Goal: Task Accomplishment & Management: Use online tool/utility

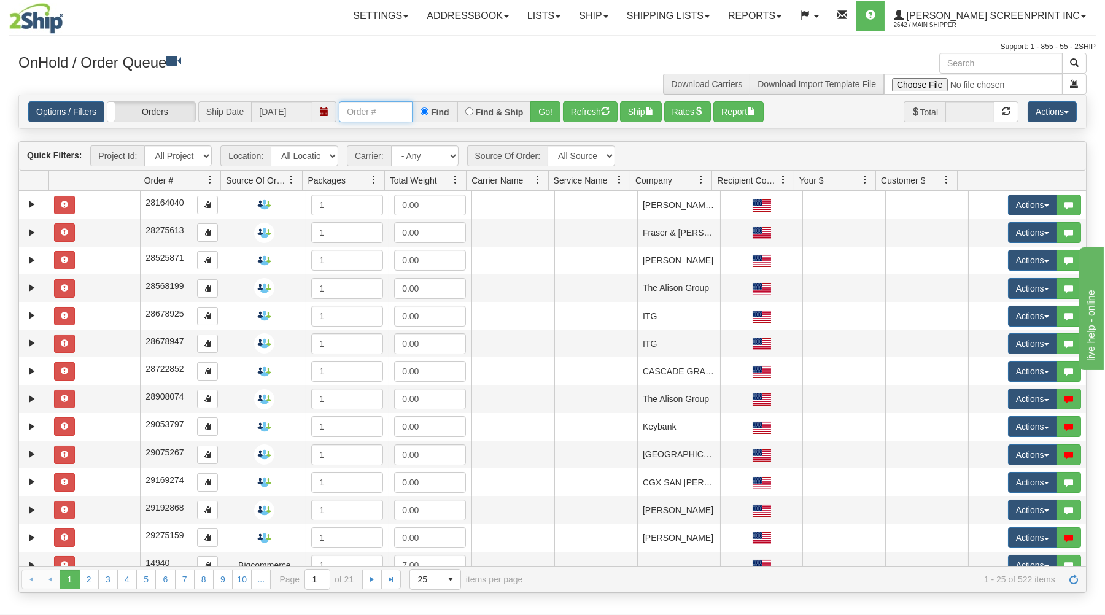
click at [370, 112] on input "text" at bounding box center [376, 111] width 74 height 21
type input "17219"
click at [548, 110] on button "Go!" at bounding box center [545, 111] width 30 height 21
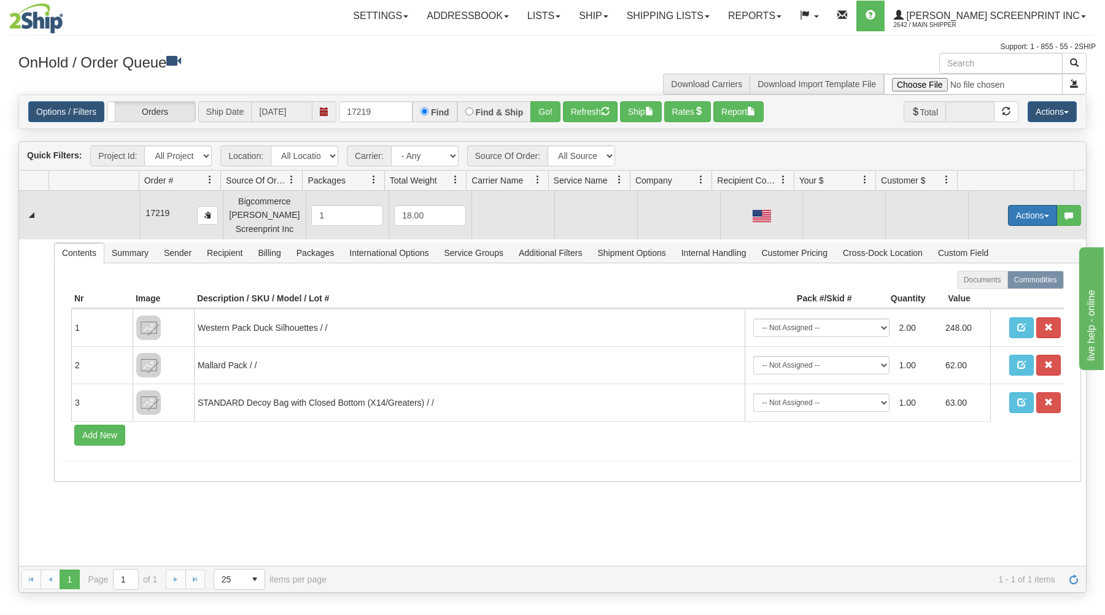
click at [1010, 215] on button "Actions" at bounding box center [1032, 215] width 49 height 21
click at [971, 238] on span at bounding box center [975, 238] width 9 height 9
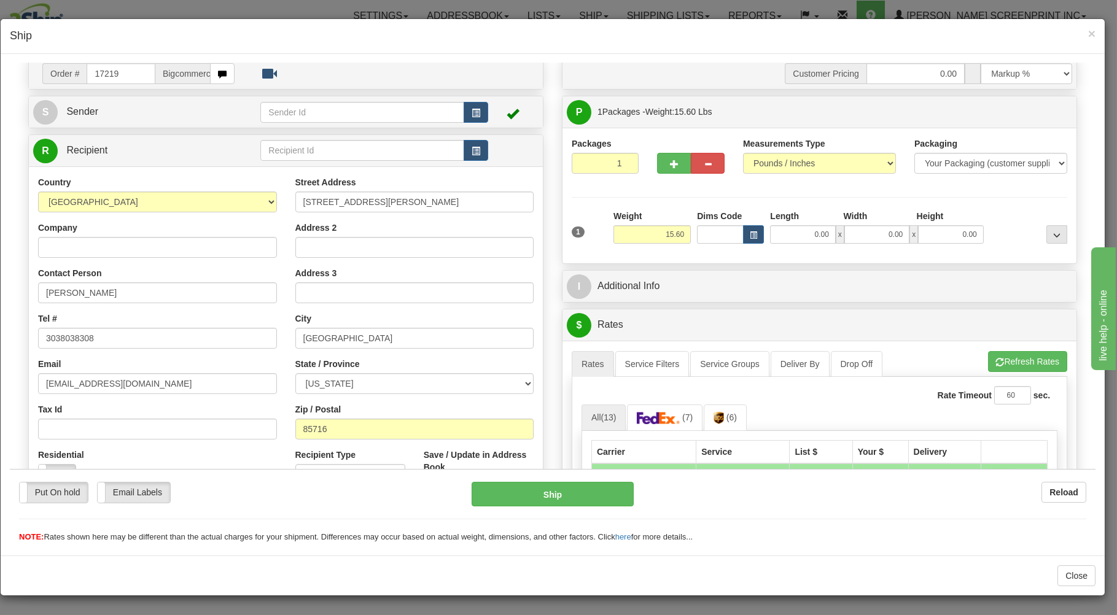
scroll to position [66, 0]
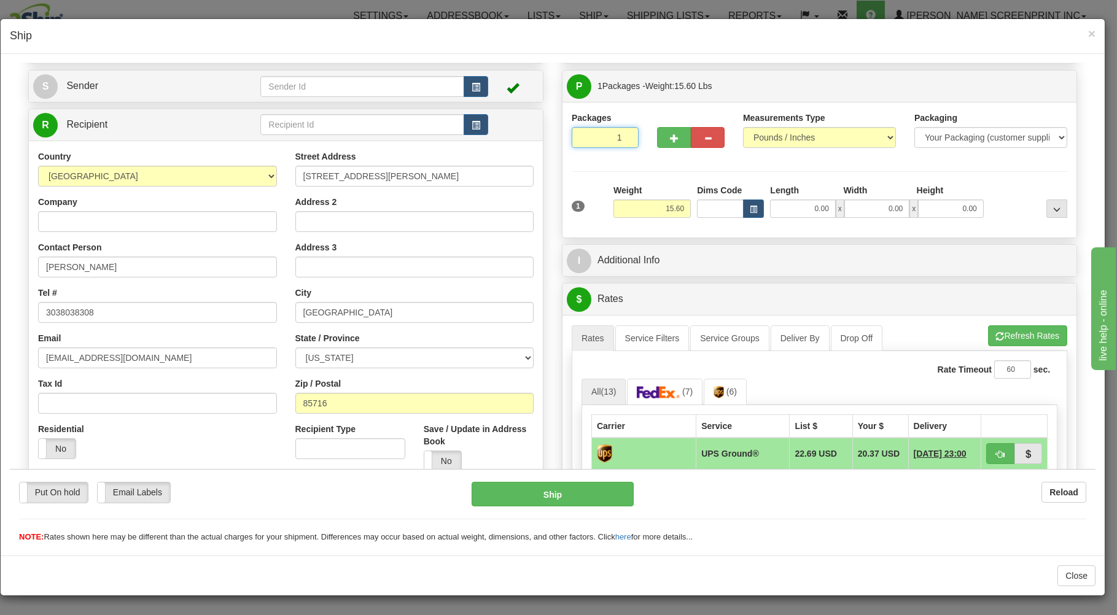
drag, startPoint x: 580, startPoint y: 139, endPoint x: 588, endPoint y: 148, distance: 11.7
click at [581, 139] on input "1" at bounding box center [605, 136] width 67 height 21
click at [640, 209] on input "15.60" at bounding box center [651, 208] width 77 height 18
type input "15.60"
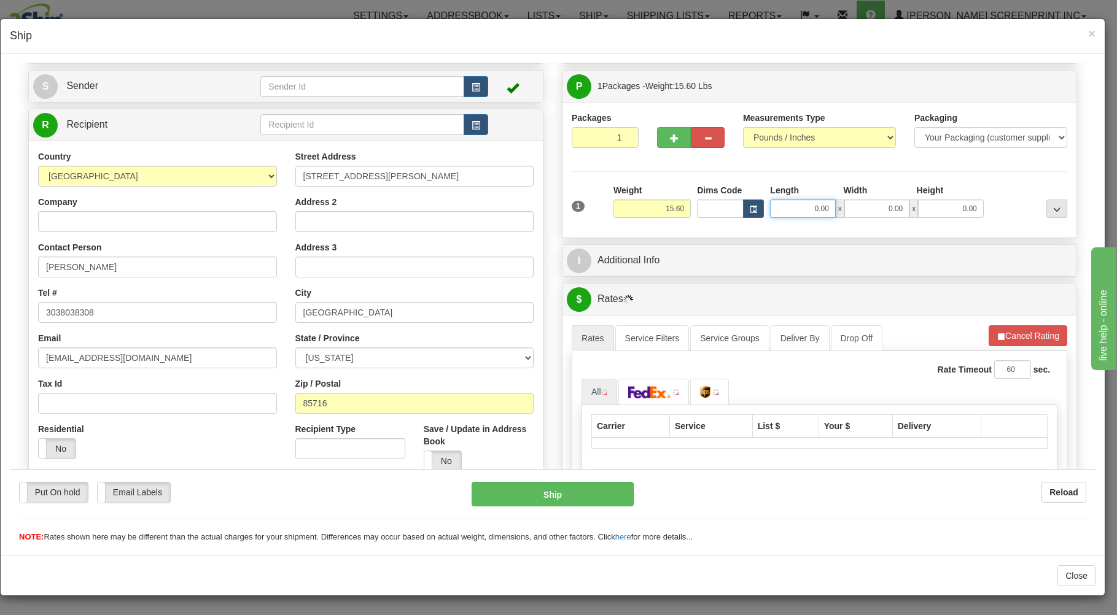
click at [823, 211] on input "0.00" at bounding box center [802, 208] width 65 height 18
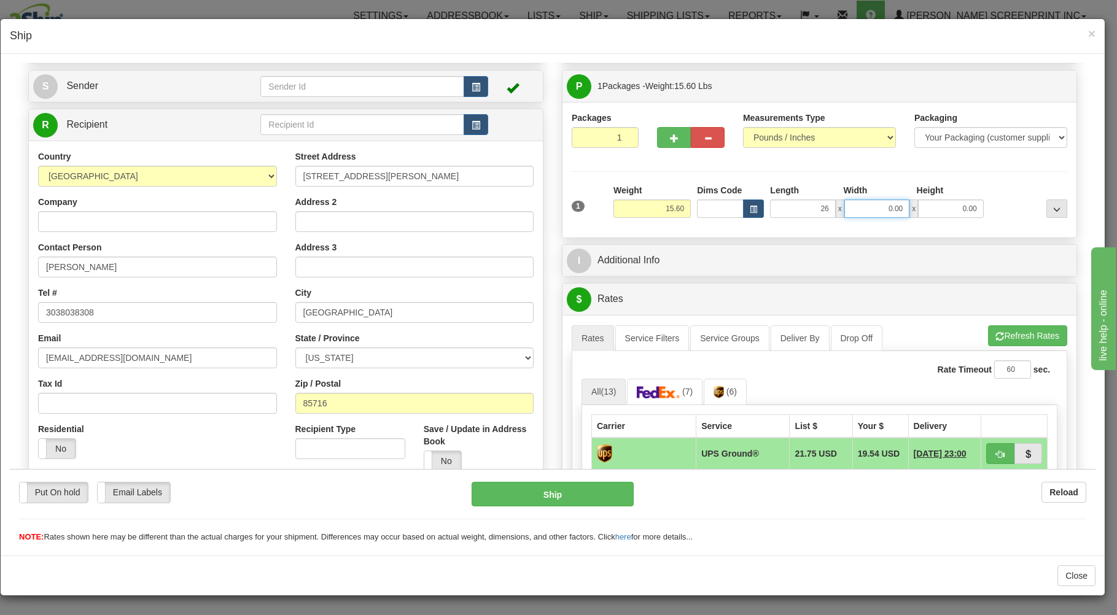
type input "26.00"
click at [877, 214] on input "0.00" at bounding box center [876, 208] width 65 height 18
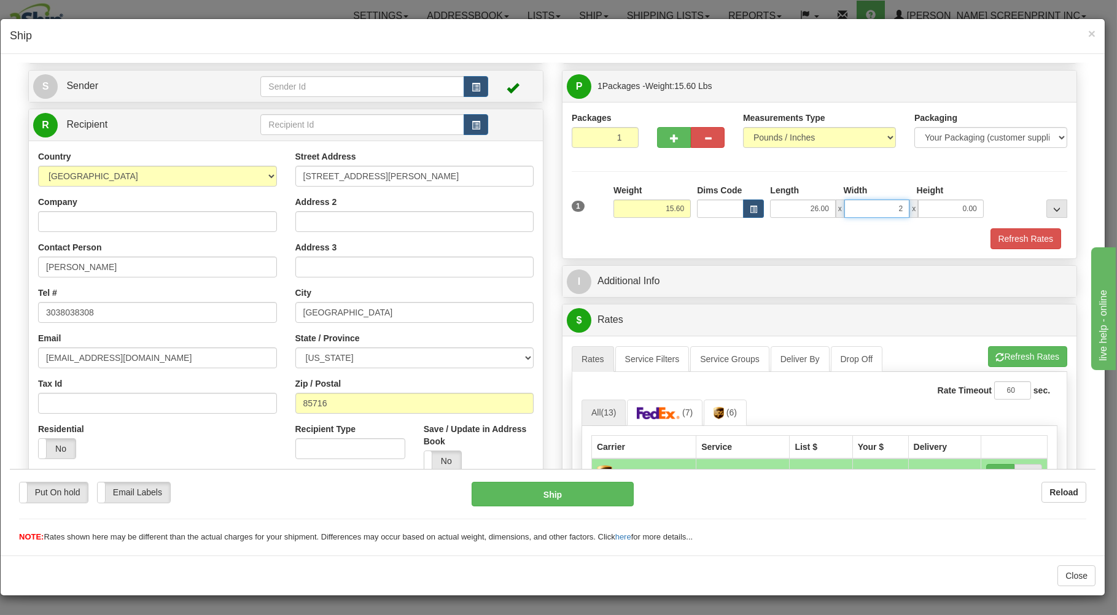
type input "20"
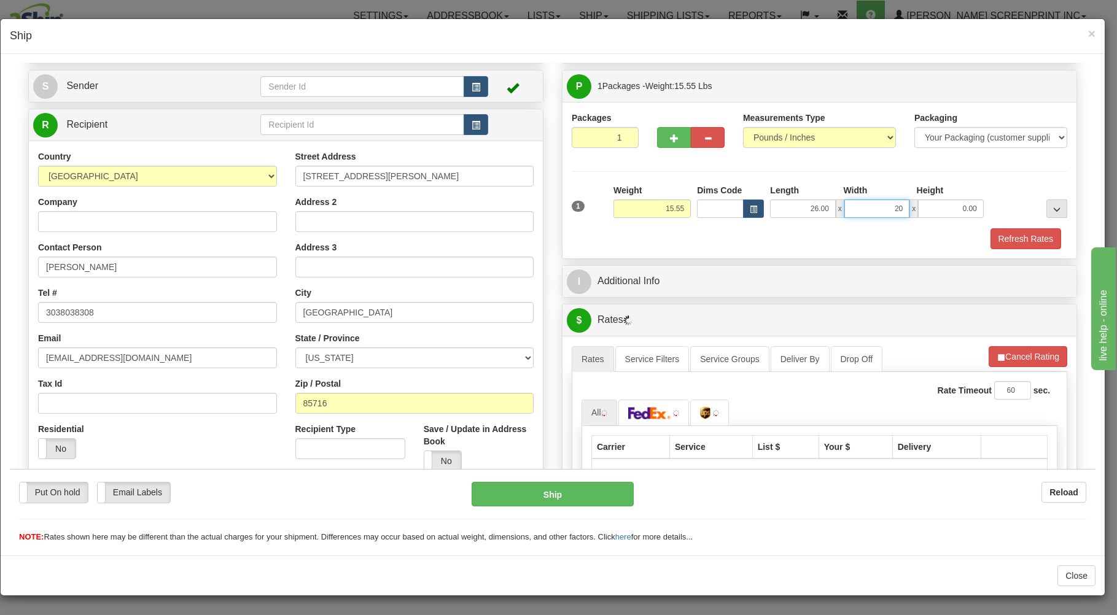
type input "15.50"
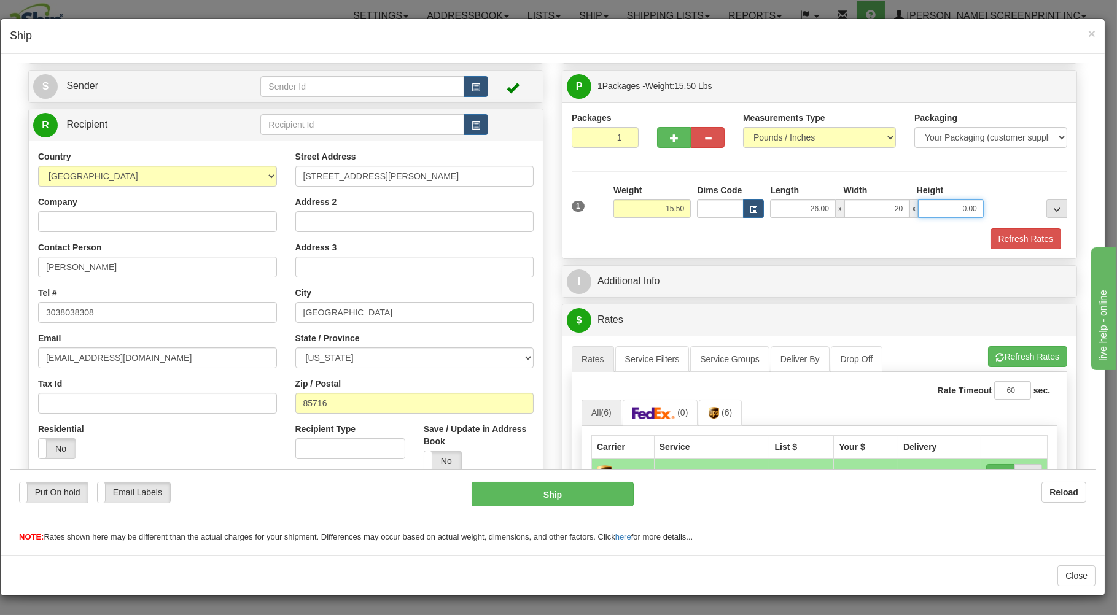
type input "20.00"
click at [924, 210] on input "0.00" at bounding box center [950, 208] width 65 height 18
type input "15.60"
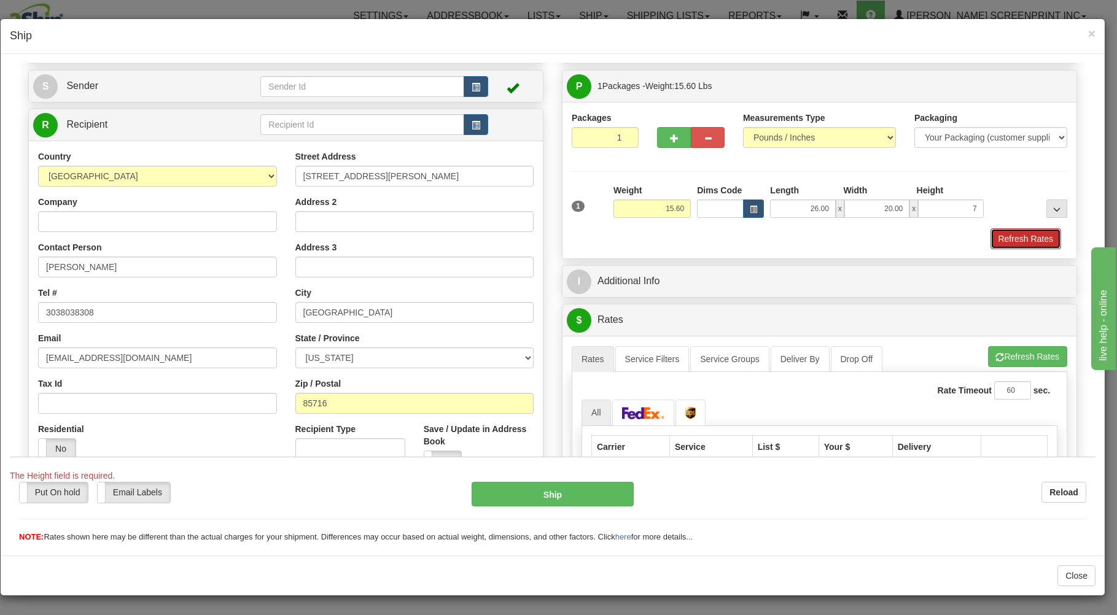
type input "7.00"
click at [999, 239] on button "Refresh Rates" at bounding box center [1025, 238] width 71 height 21
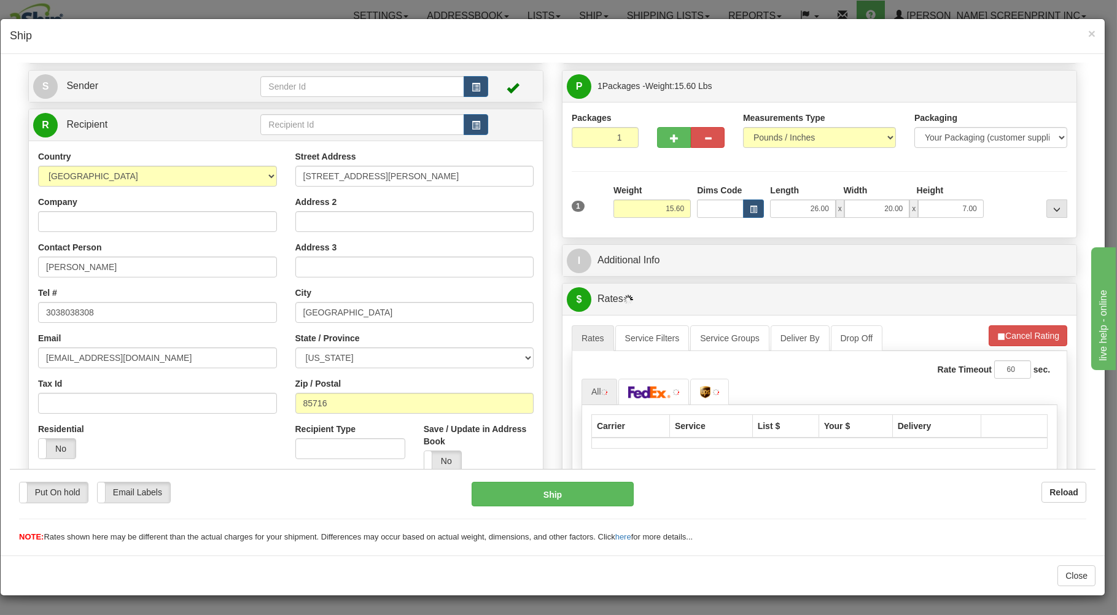
scroll to position [197, 0]
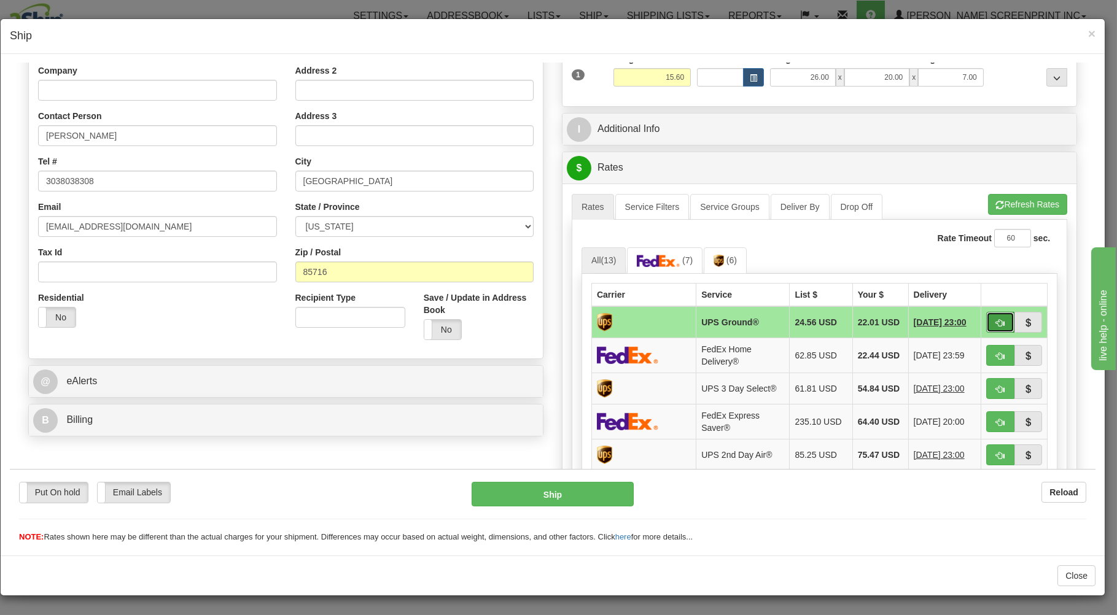
click at [989, 316] on button "button" at bounding box center [1000, 321] width 28 height 21
type input "03"
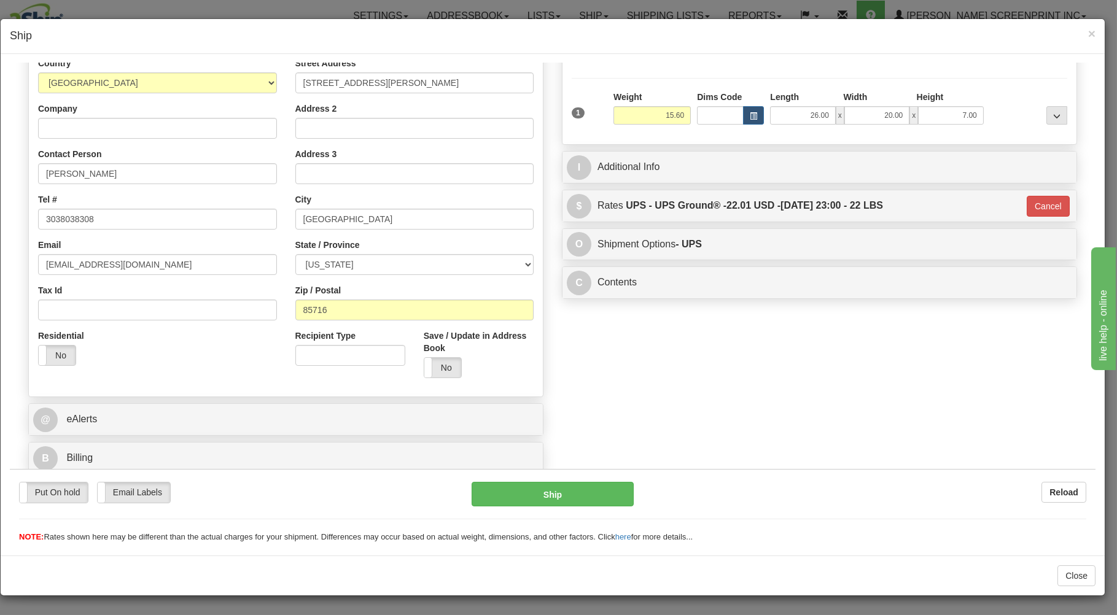
scroll to position [161, 0]
click at [581, 491] on button "Ship" at bounding box center [552, 493] width 163 height 25
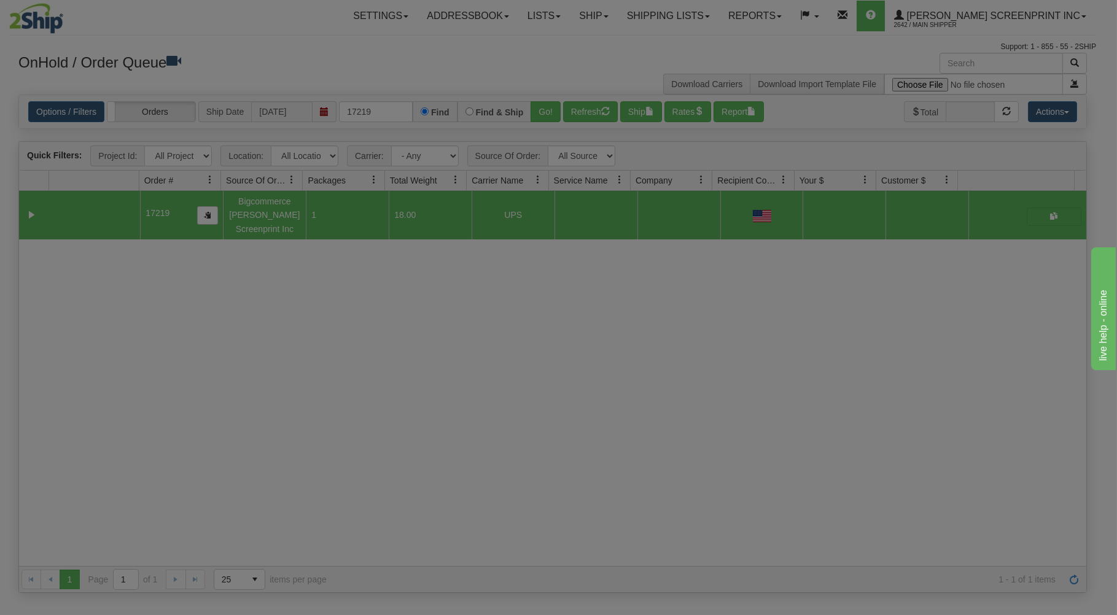
scroll to position [0, 0]
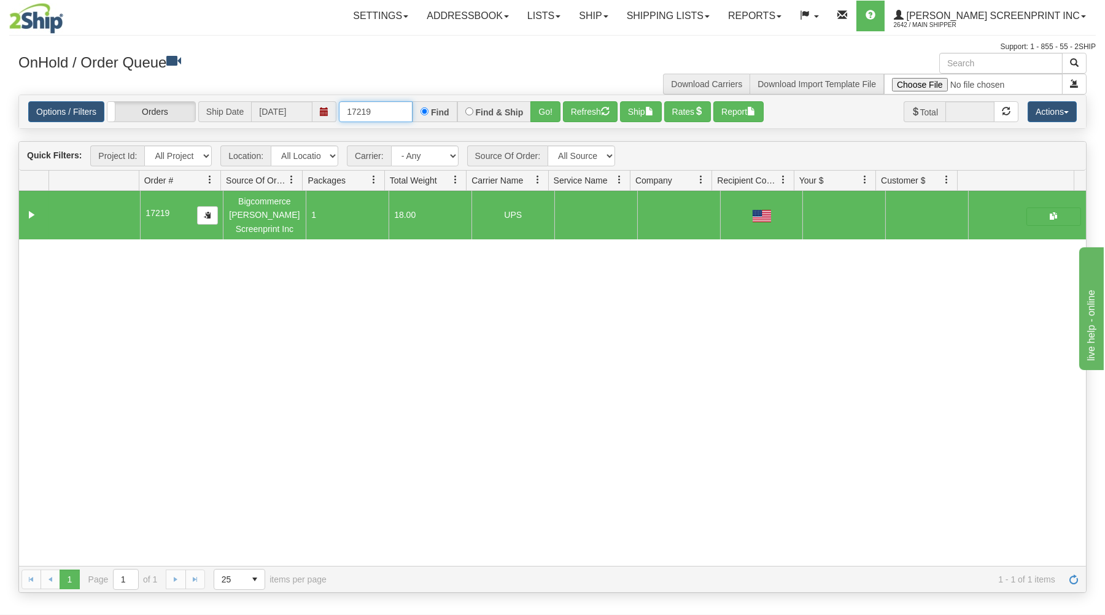
click at [401, 111] on input "17219" at bounding box center [376, 111] width 74 height 21
type input "1"
type input "17218"
click at [551, 110] on button "Go!" at bounding box center [545, 111] width 30 height 21
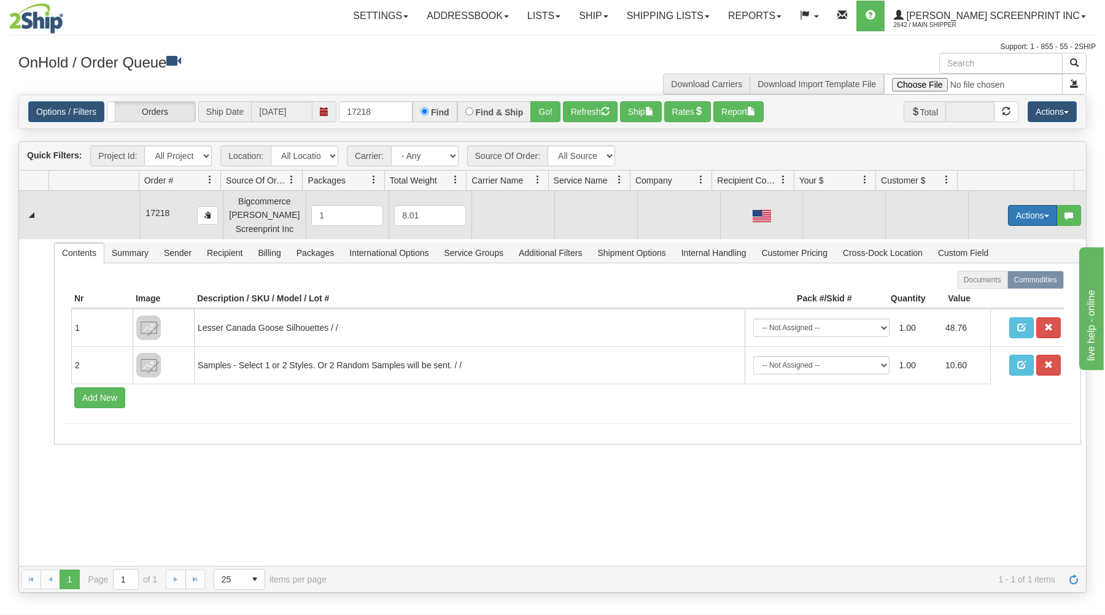
click at [1014, 215] on button "Actions" at bounding box center [1032, 215] width 49 height 21
click at [958, 239] on link "Open" at bounding box center [1007, 239] width 98 height 16
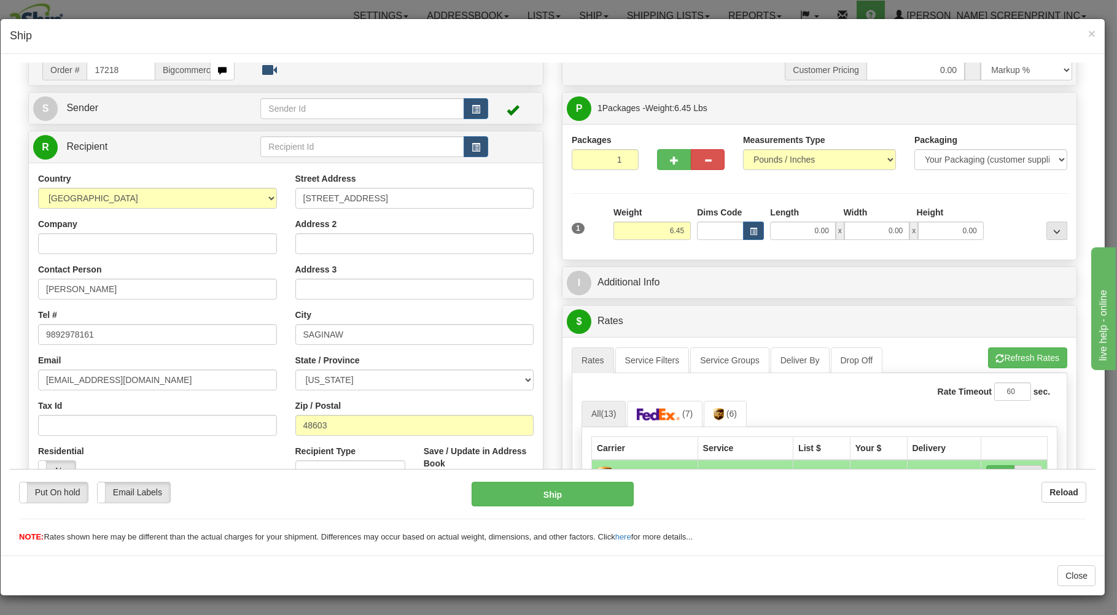
scroll to position [66, 0]
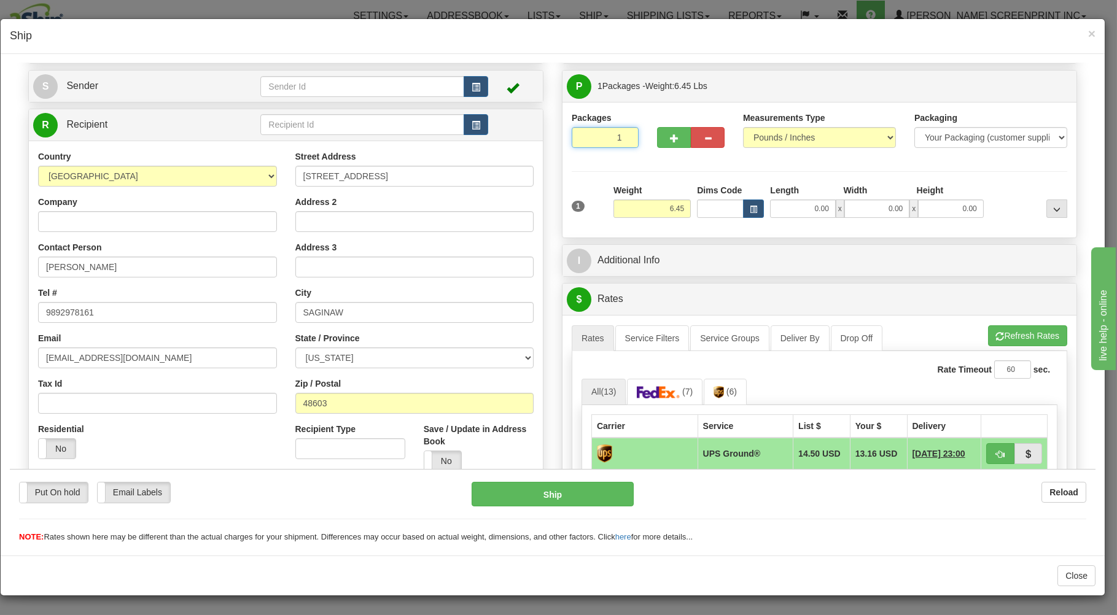
click at [598, 141] on input "1" at bounding box center [605, 136] width 67 height 21
click at [625, 206] on input "6.45" at bounding box center [651, 208] width 77 height 18
type input "6.45"
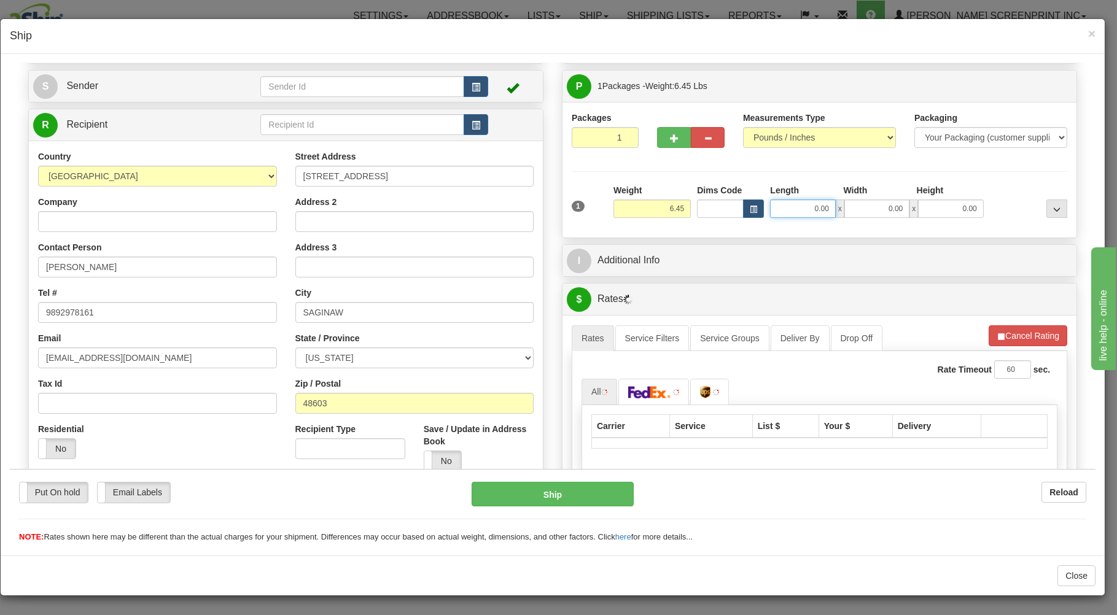
click at [776, 209] on input "0.00" at bounding box center [802, 208] width 65 height 18
type input "6.45"
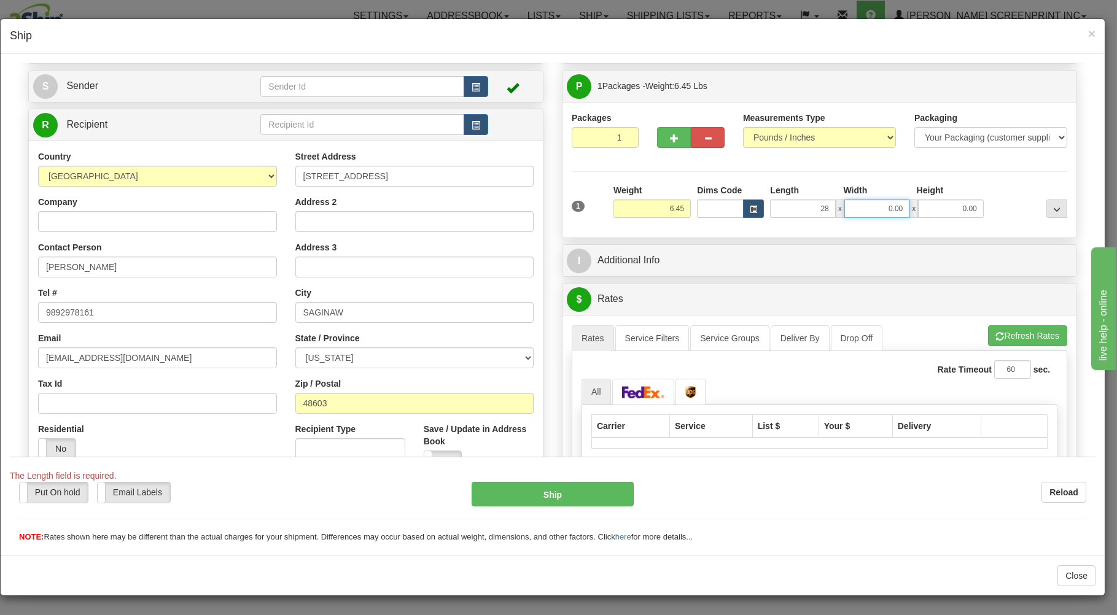
type input "28.00"
click at [883, 211] on input "0.00" at bounding box center [876, 208] width 65 height 18
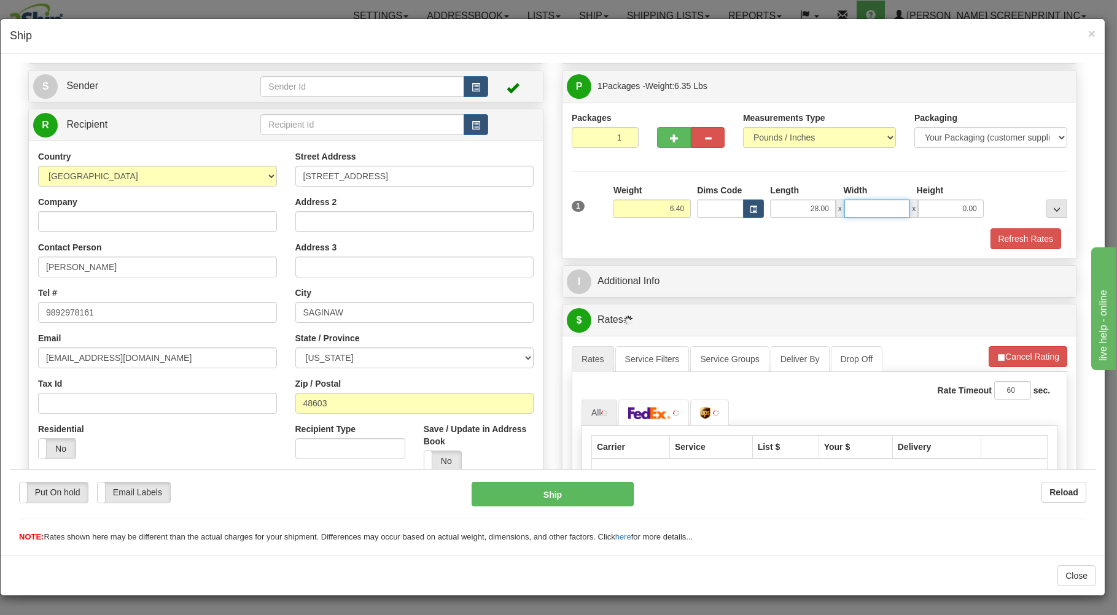
type input "6.45"
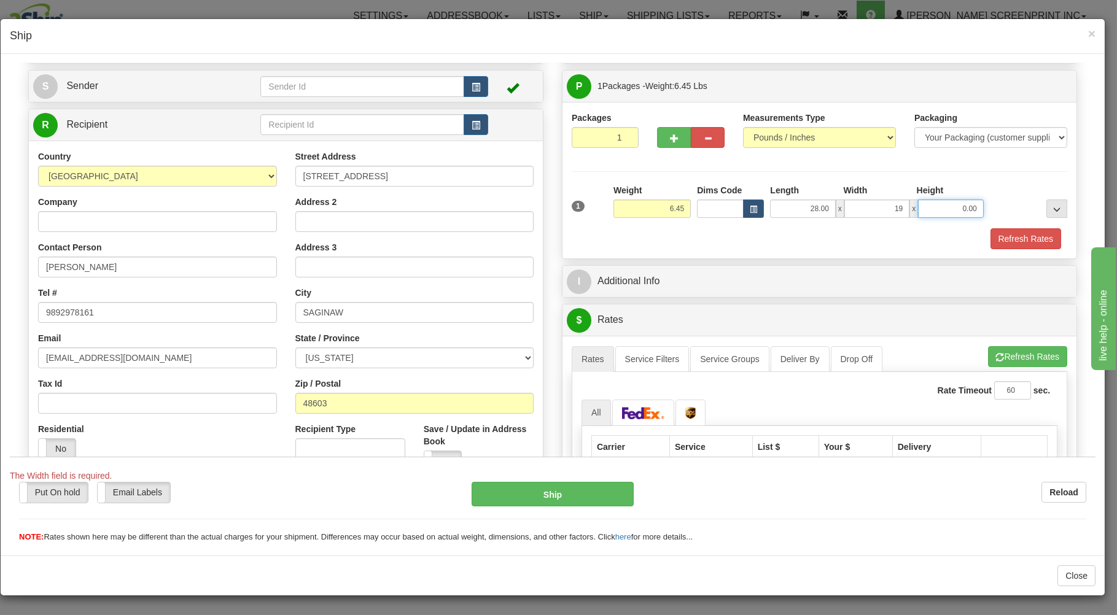
type input "19.00"
click at [955, 210] on input "0.00" at bounding box center [950, 208] width 65 height 18
type input "6.25"
type input "4"
type input "6.45"
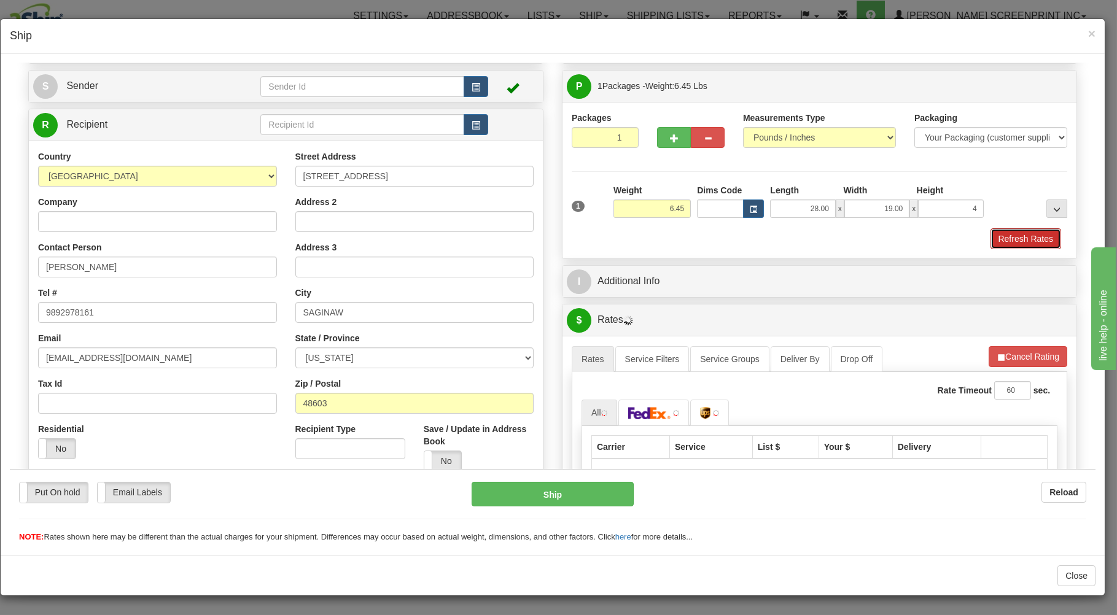
type input "4.00"
click at [990, 236] on button "Refresh Rates" at bounding box center [1025, 238] width 71 height 21
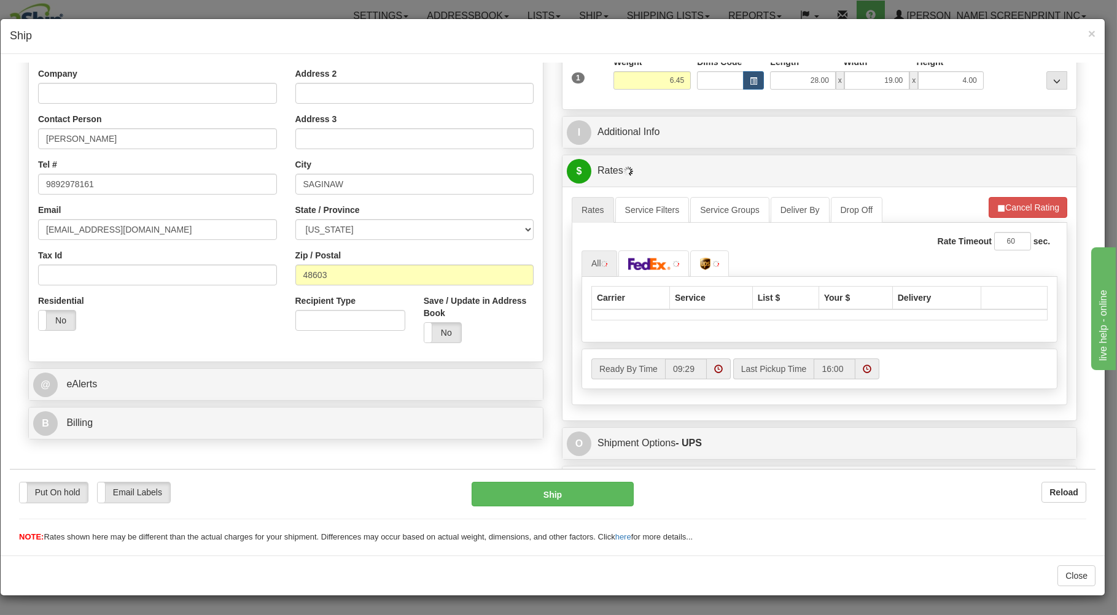
scroll to position [197, 0]
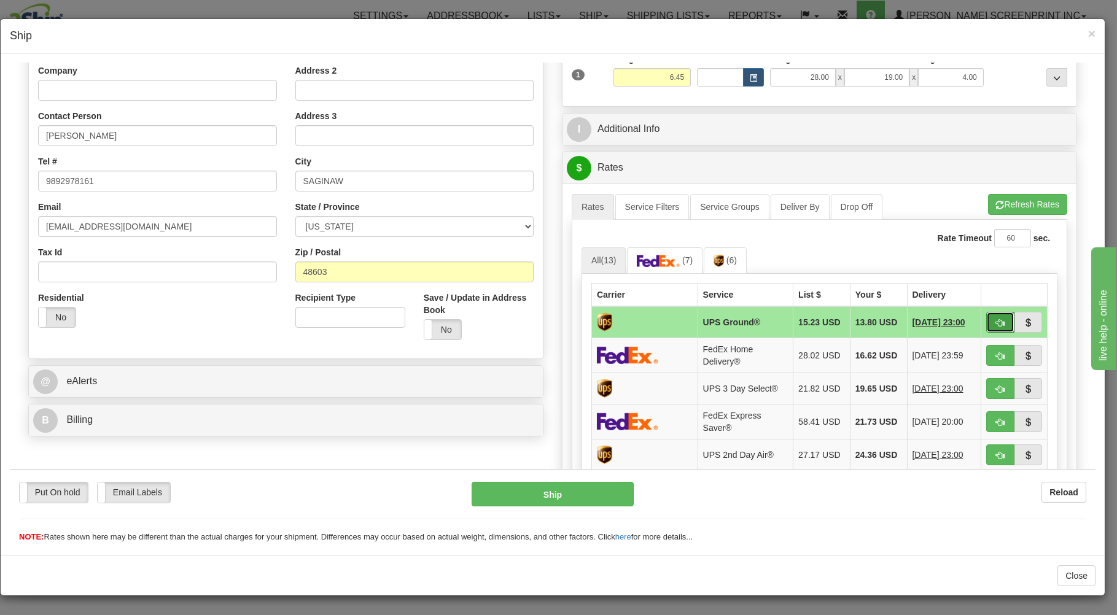
click at [996, 323] on span "button" at bounding box center [1000, 323] width 9 height 8
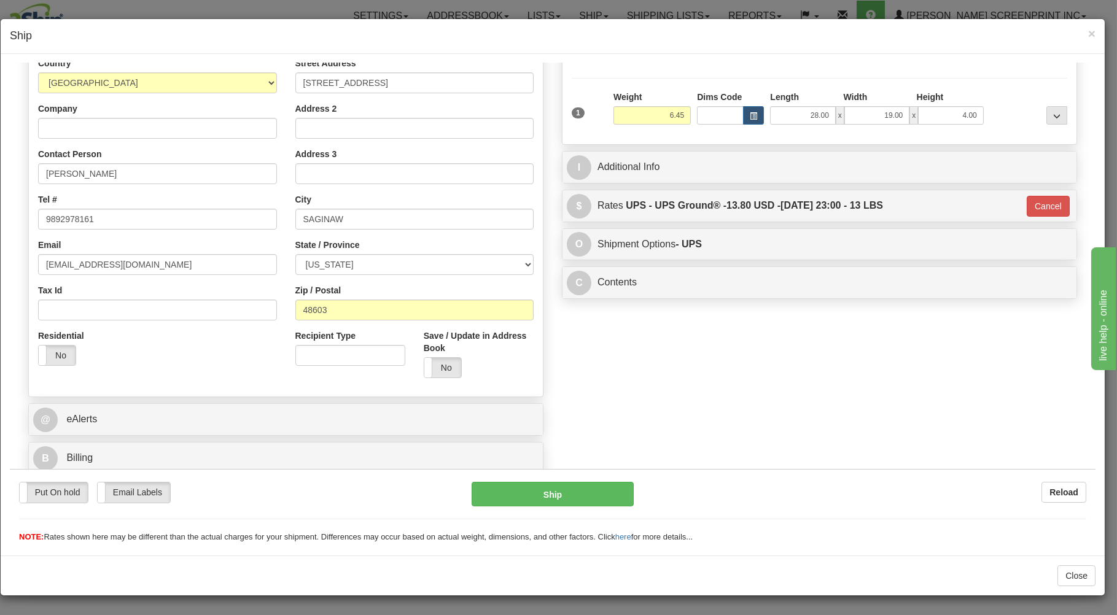
type input "03"
click at [605, 497] on button "Ship" at bounding box center [552, 493] width 163 height 25
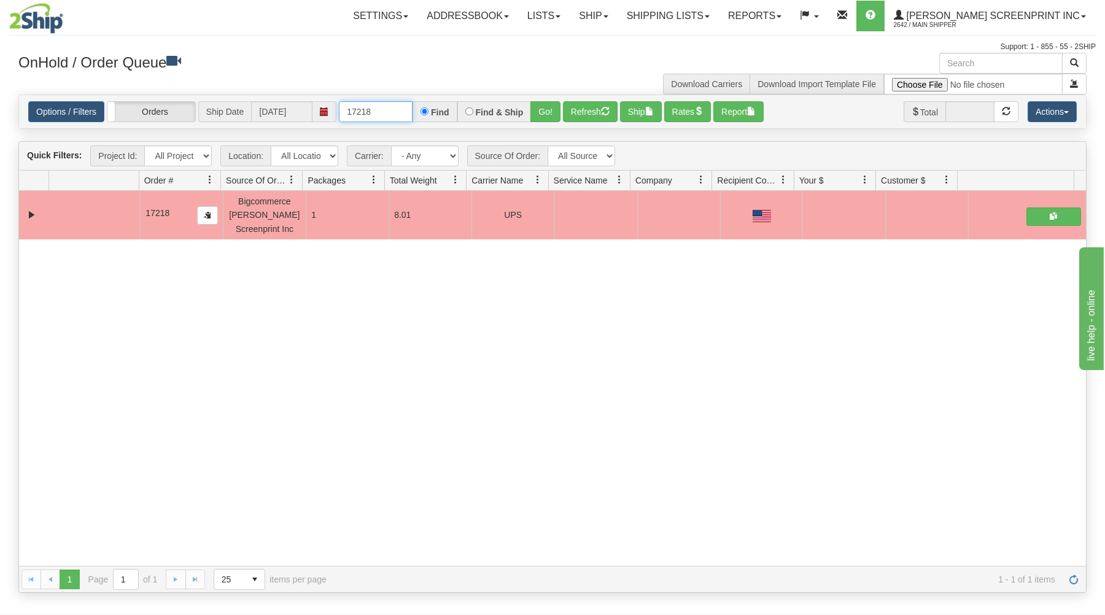
click at [398, 110] on input "17218" at bounding box center [376, 111] width 74 height 21
type input "1"
type input "17228"
click at [540, 107] on button "Go!" at bounding box center [545, 111] width 30 height 21
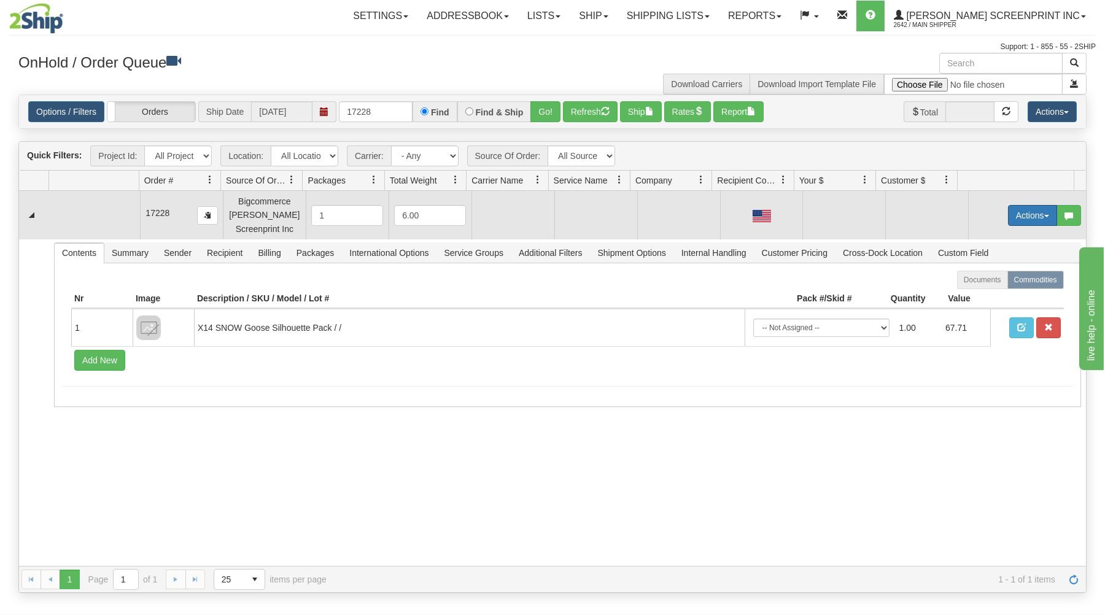
click at [1030, 217] on button "Actions" at bounding box center [1032, 215] width 49 height 21
click at [971, 243] on span "Open" at bounding box center [985, 239] width 29 height 10
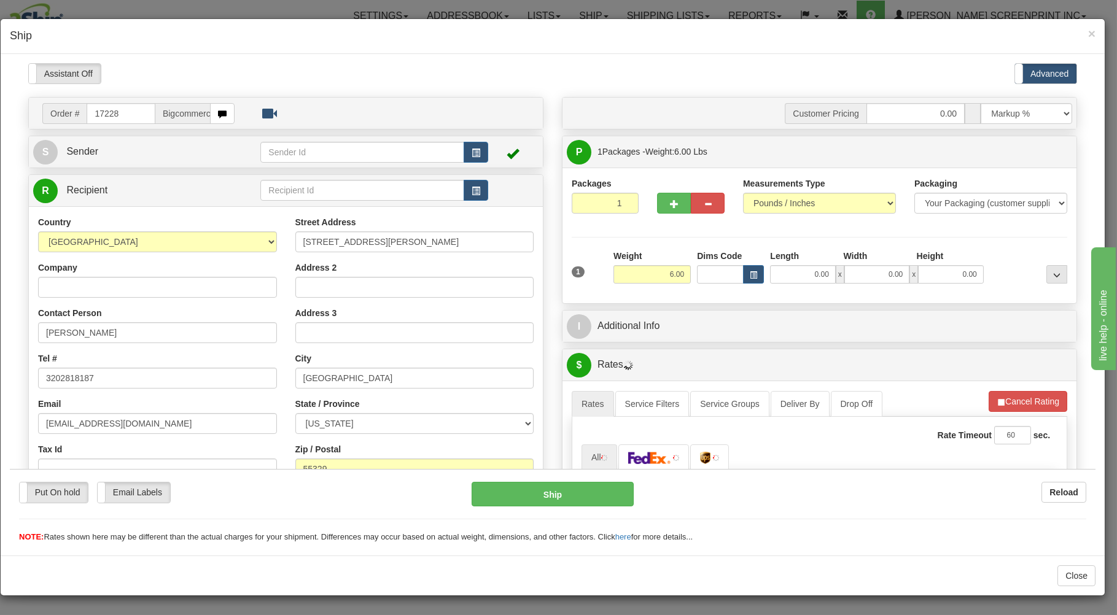
scroll to position [0, 0]
type input "5.20"
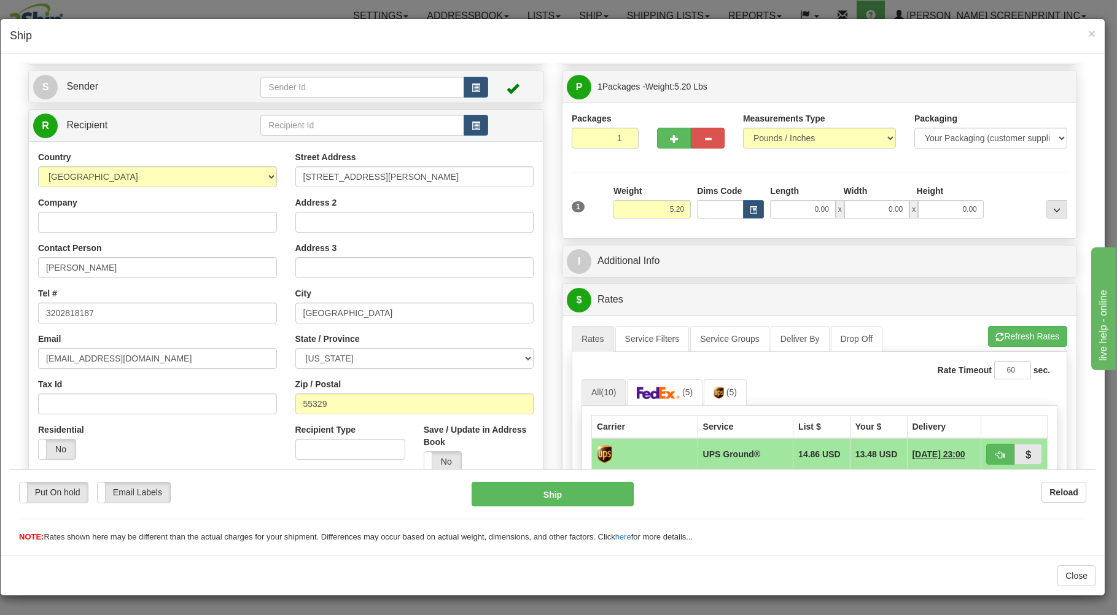
scroll to position [66, 0]
drag, startPoint x: 605, startPoint y: 138, endPoint x: 607, endPoint y: 161, distance: 24.1
click at [605, 139] on input "1" at bounding box center [605, 136] width 67 height 21
click at [655, 206] on input "5.20" at bounding box center [651, 208] width 77 height 18
click at [783, 206] on input "0.00" at bounding box center [802, 208] width 65 height 18
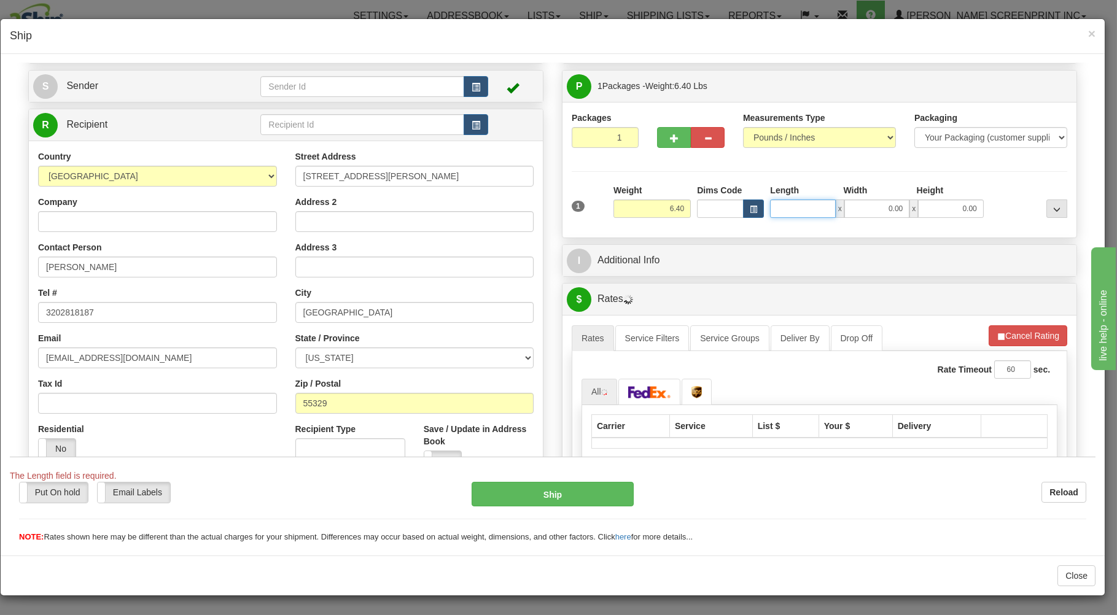
type input "6.45"
type input "26"
type input "5.20"
type input "26.00"
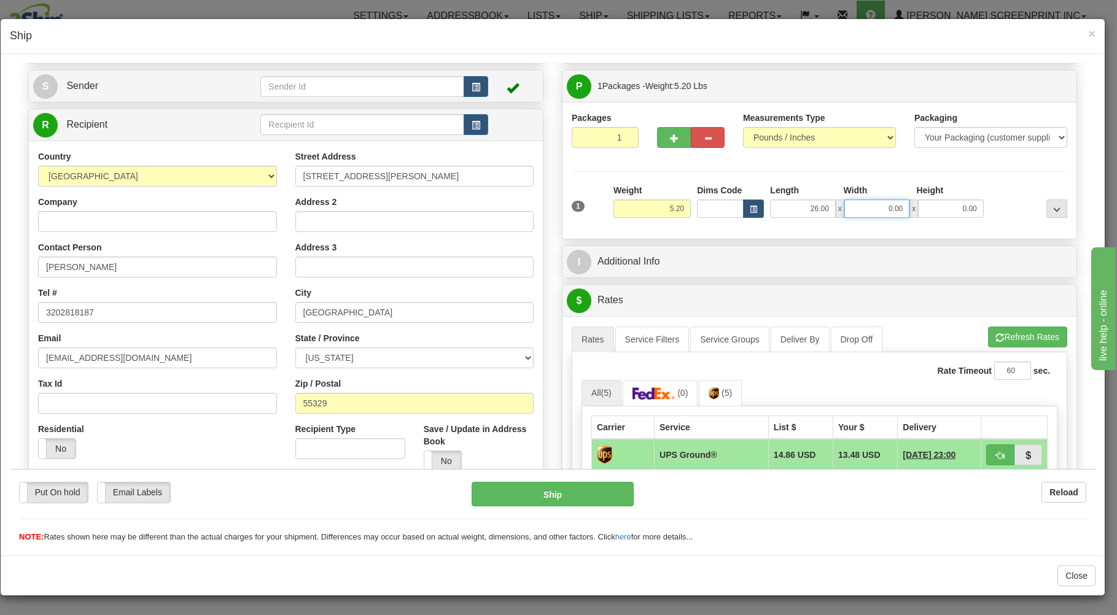
click at [880, 205] on input "0.00" at bounding box center [876, 208] width 65 height 18
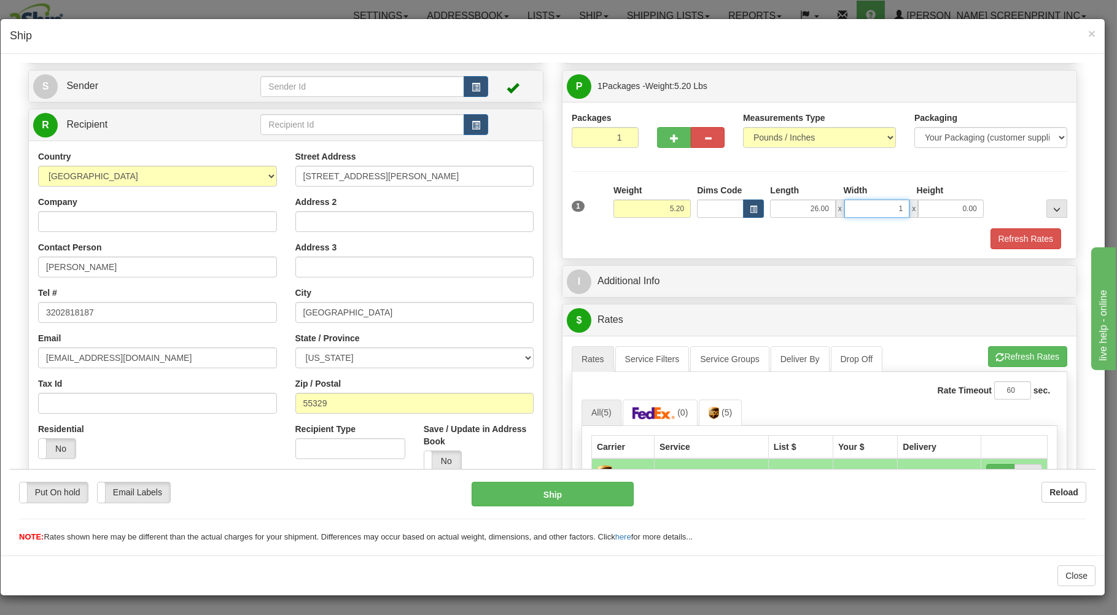
type input "18"
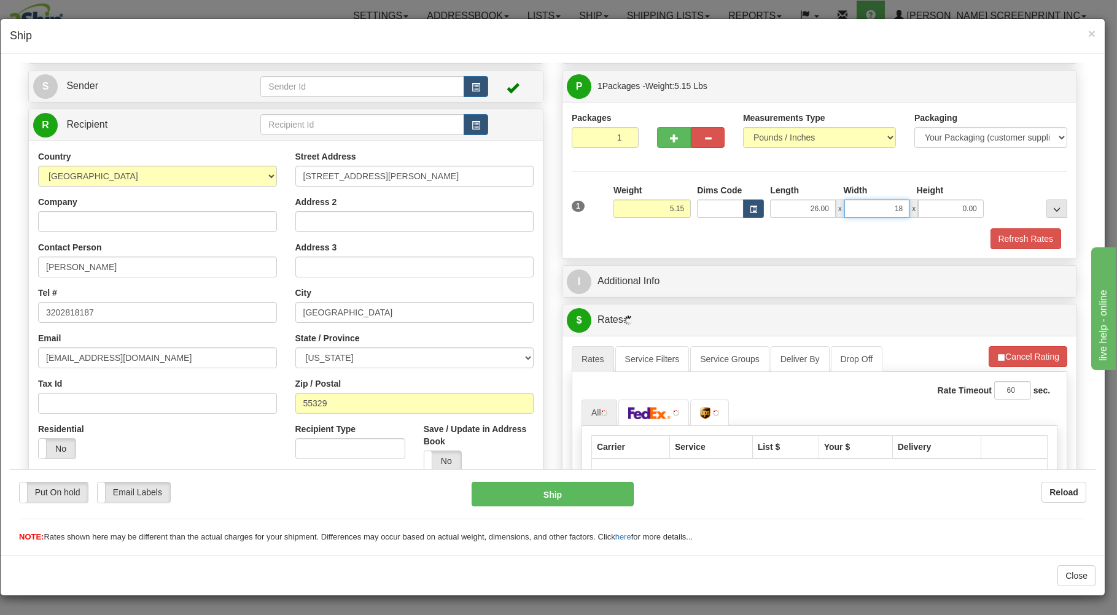
type input "5.10"
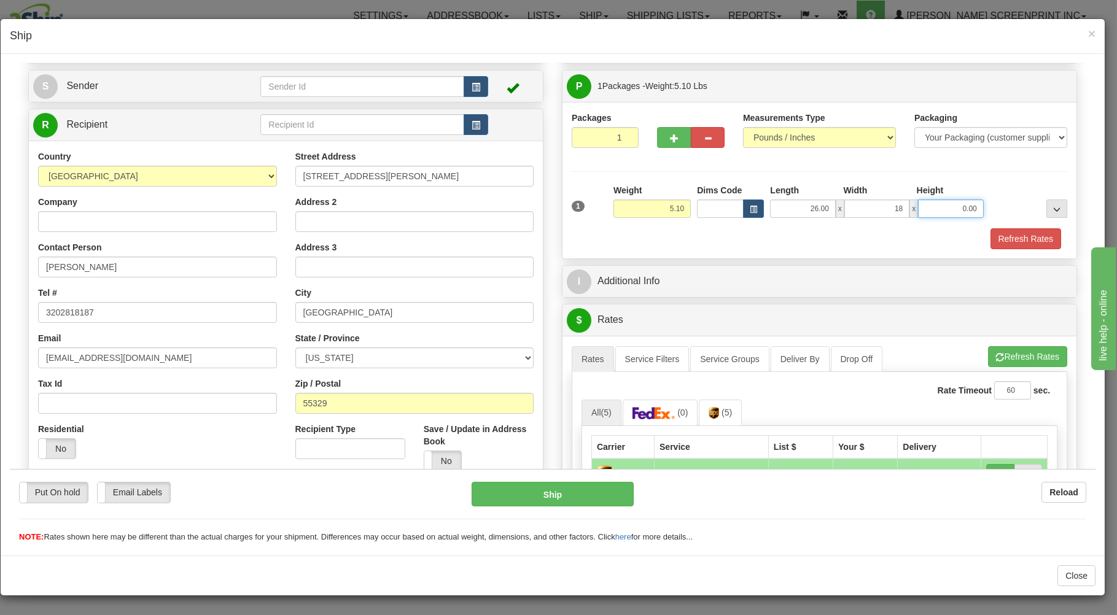
type input "18.00"
click at [923, 209] on input "0.00" at bounding box center [950, 208] width 65 height 18
type input "5.20"
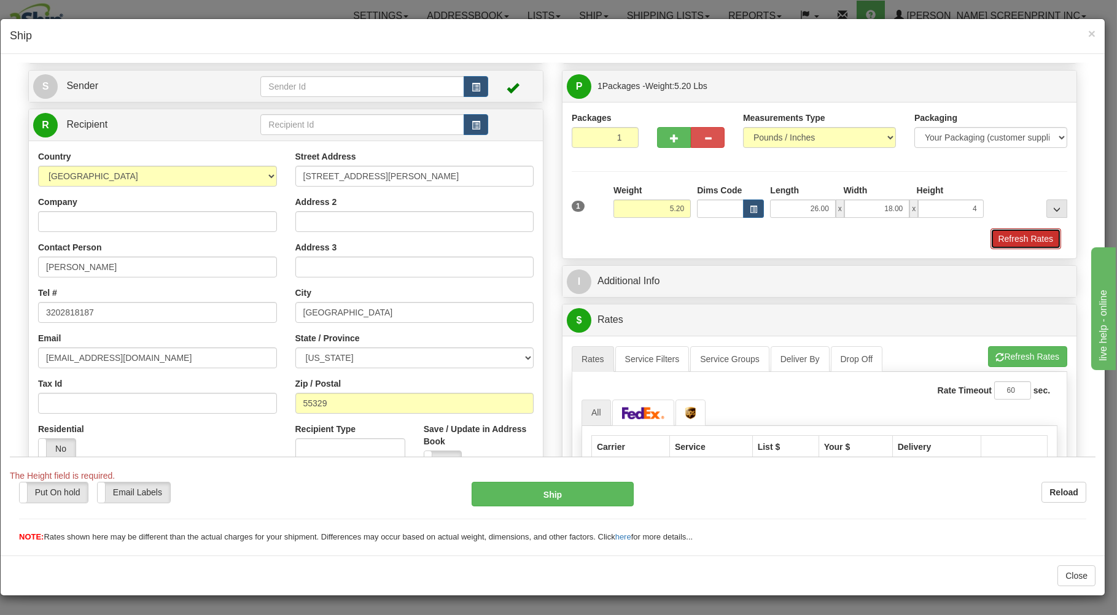
type input "4.00"
click at [1005, 231] on button "Refresh Rates" at bounding box center [1025, 238] width 71 height 21
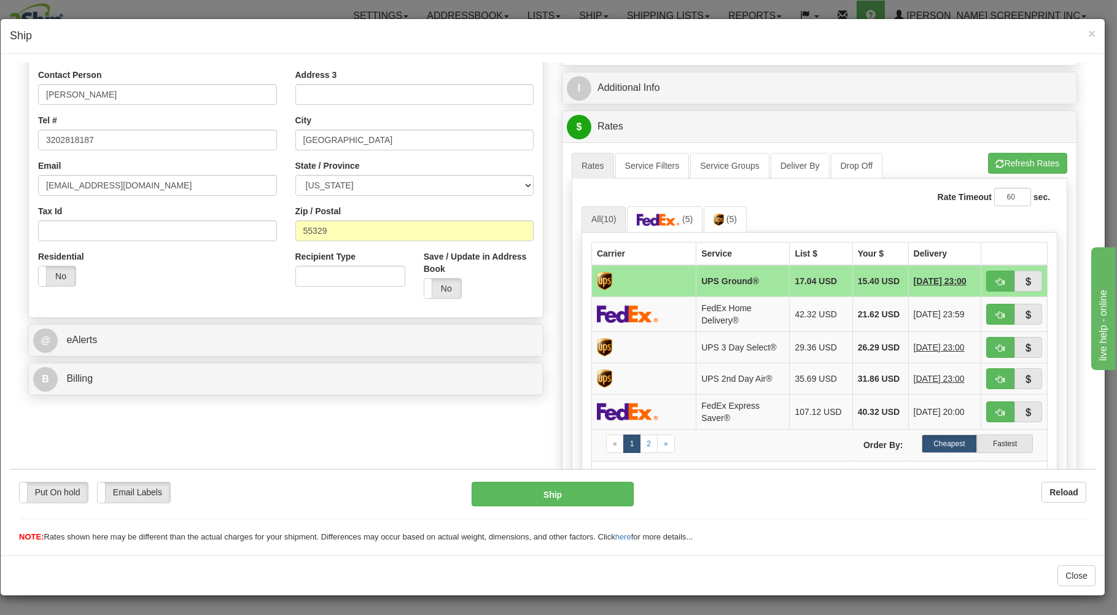
scroll to position [263, 0]
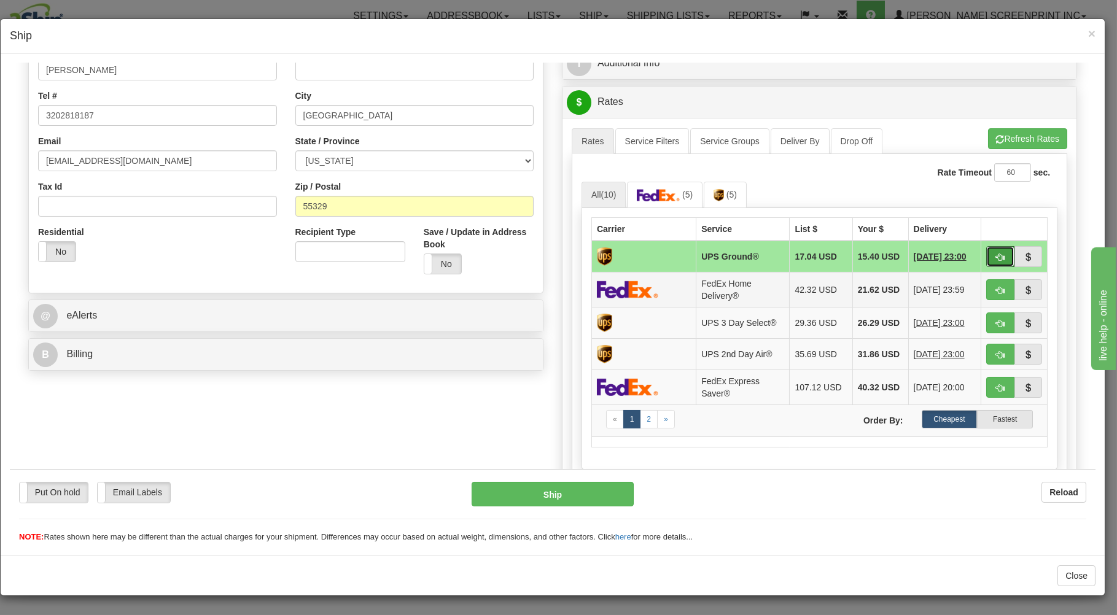
drag, startPoint x: 978, startPoint y: 257, endPoint x: 901, endPoint y: 309, distance: 93.3
click at [986, 260] on button "button" at bounding box center [1000, 256] width 28 height 21
type input "03"
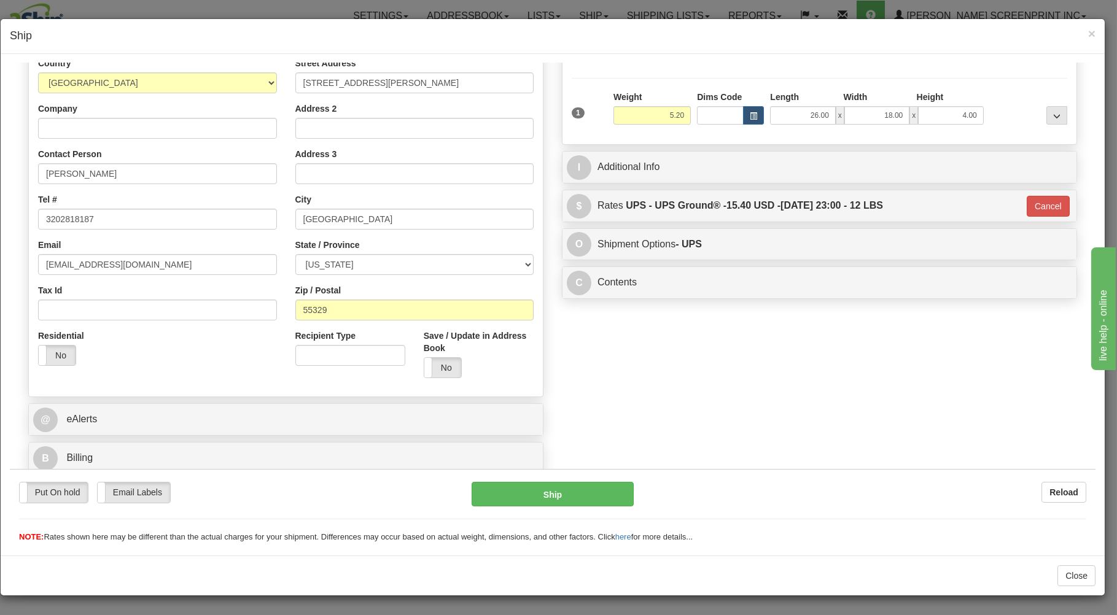
scroll to position [161, 0]
click at [607, 489] on button "Ship" at bounding box center [552, 493] width 163 height 25
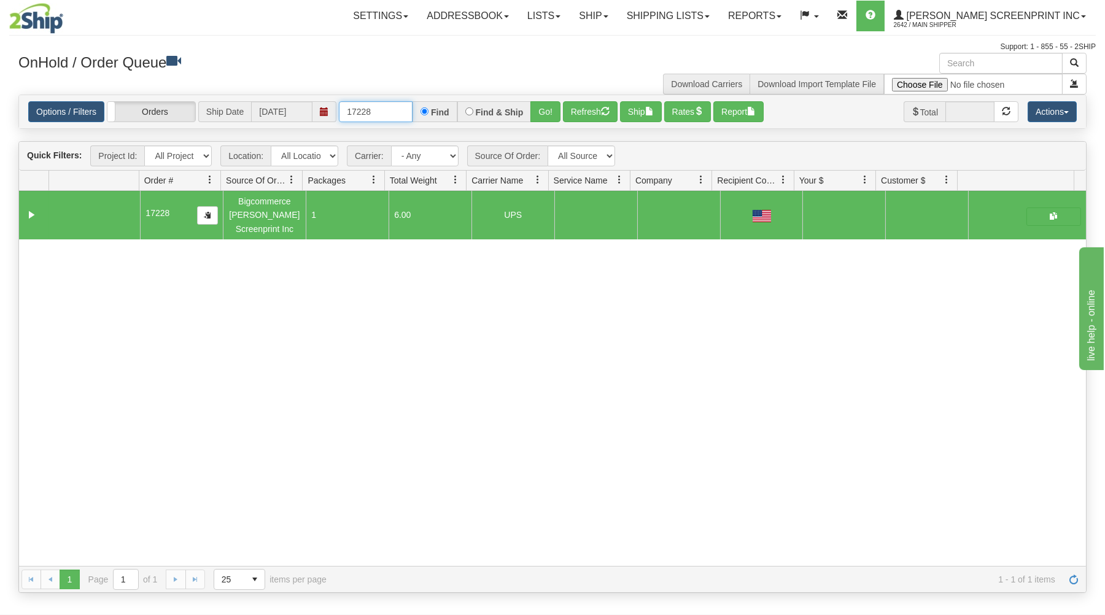
click at [406, 110] on input "17228" at bounding box center [376, 111] width 74 height 21
type input "1"
type input "17224"
click at [543, 116] on button "Go!" at bounding box center [545, 111] width 30 height 21
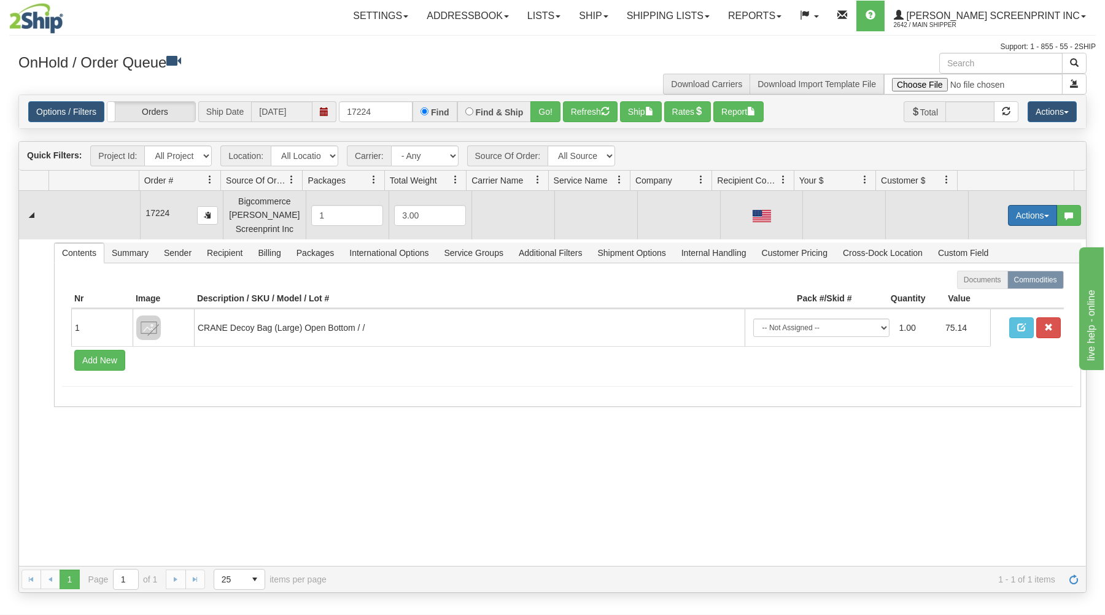
click at [1008, 217] on button "Actions" at bounding box center [1032, 215] width 49 height 21
click at [971, 236] on span "Open" at bounding box center [985, 239] width 29 height 10
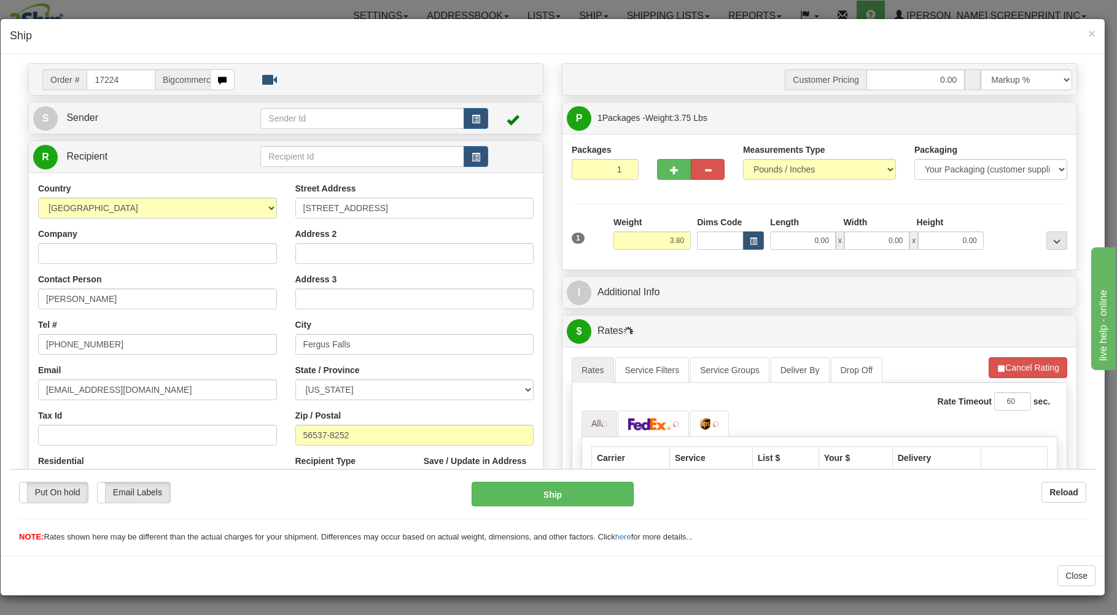
scroll to position [66, 0]
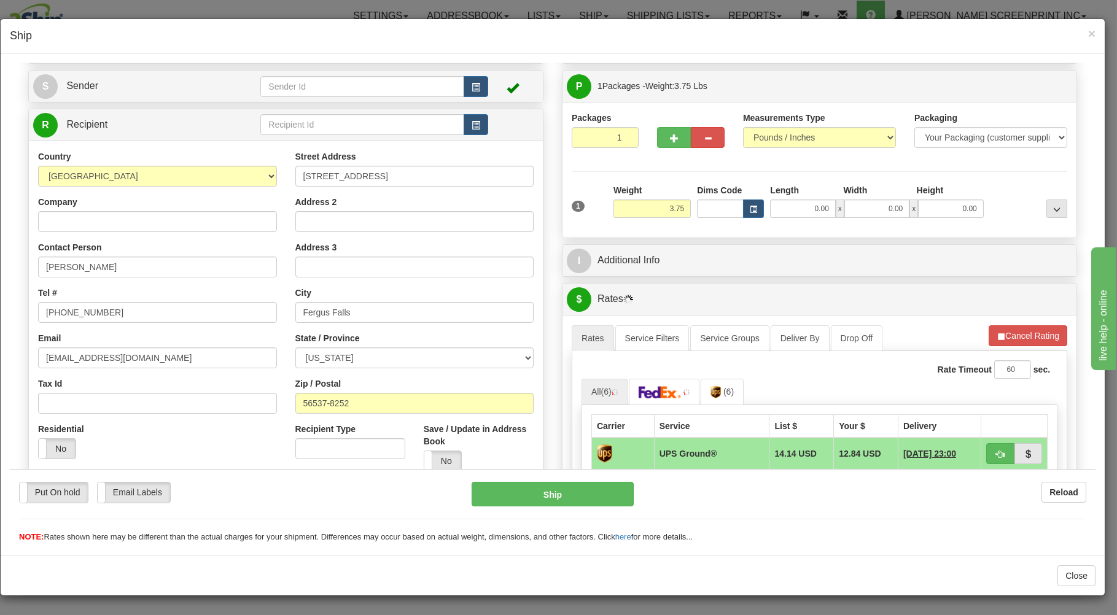
type input "3.80"
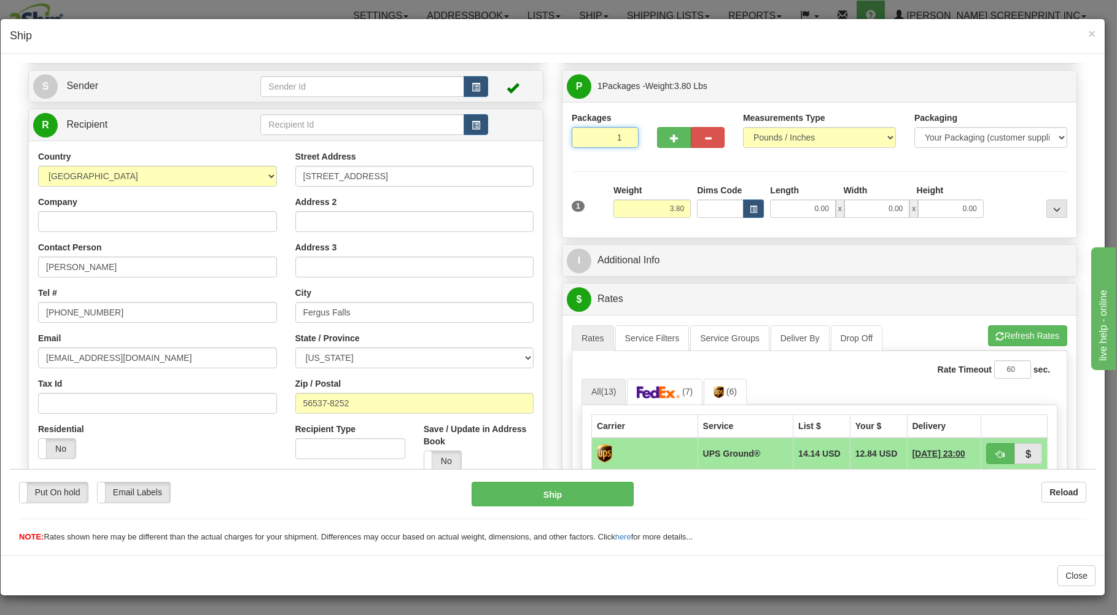
drag, startPoint x: 583, startPoint y: 129, endPoint x: 596, endPoint y: 192, distance: 64.1
click at [583, 131] on input "1" at bounding box center [605, 136] width 67 height 21
click at [649, 208] on input "3.80" at bounding box center [651, 208] width 77 height 18
click at [820, 206] on input "0.00" at bounding box center [802, 208] width 65 height 18
type input "3.90"
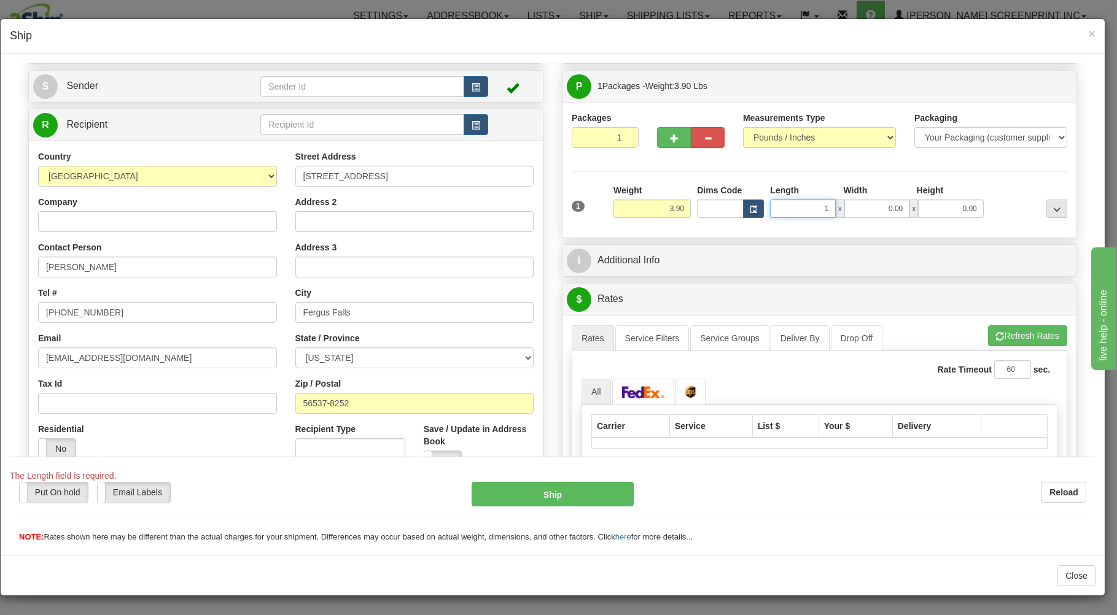
type input "17"
type input "3.80"
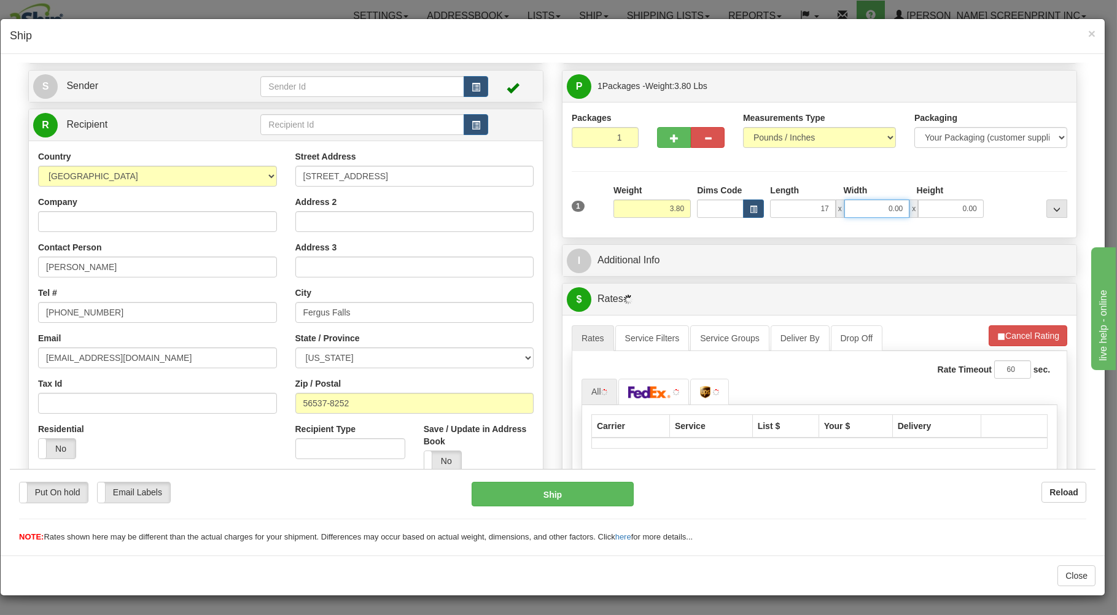
type input "17.00"
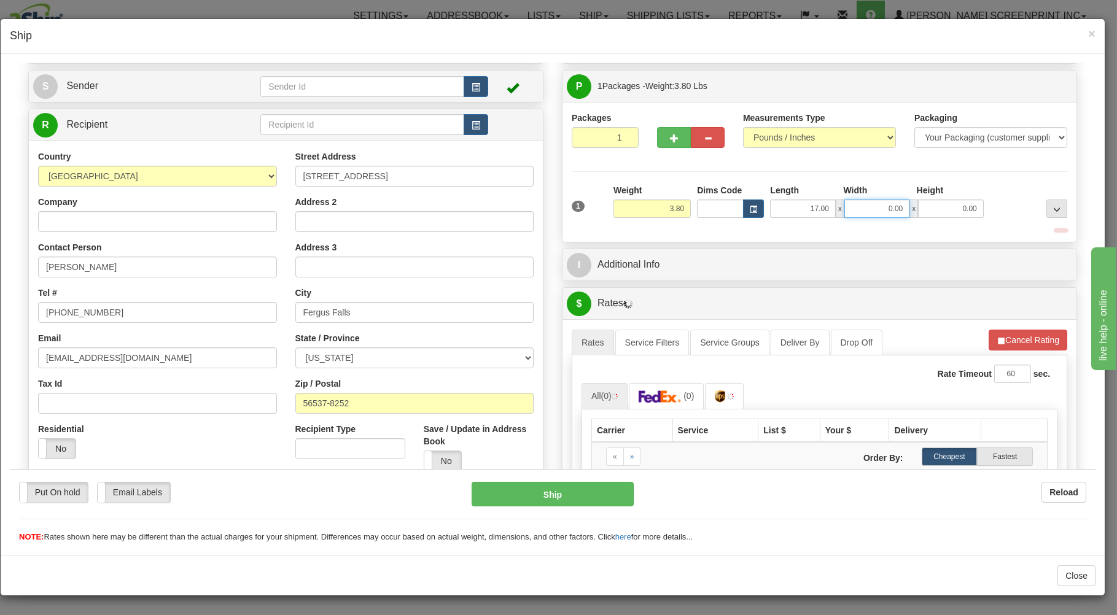
click at [868, 214] on input "0.00" at bounding box center [876, 208] width 65 height 18
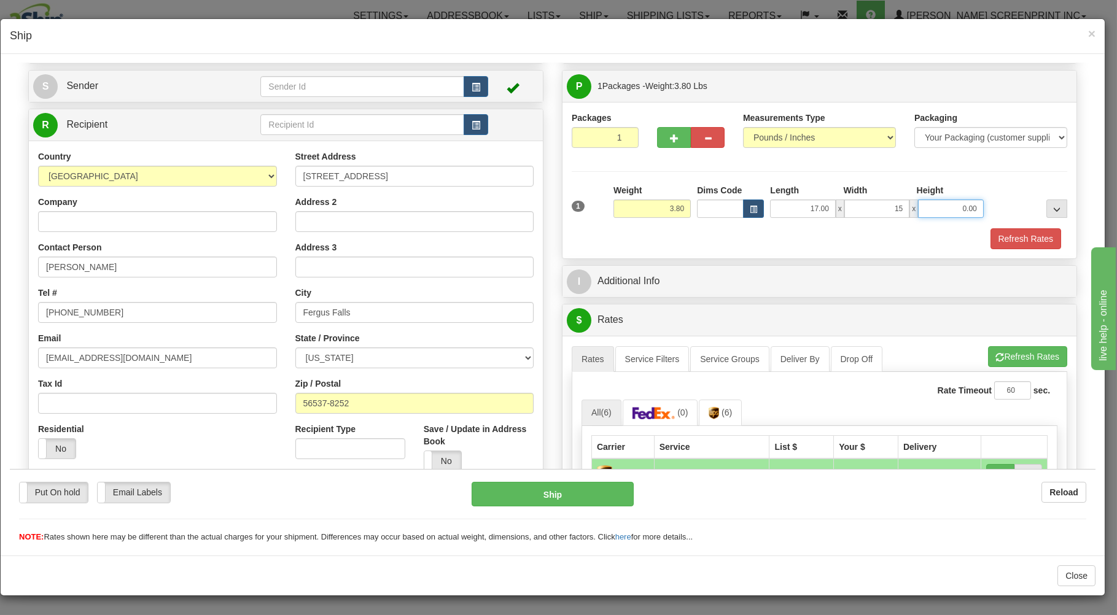
type input "15.00"
click at [930, 204] on input "0.00" at bounding box center [950, 208] width 65 height 18
type input "3"
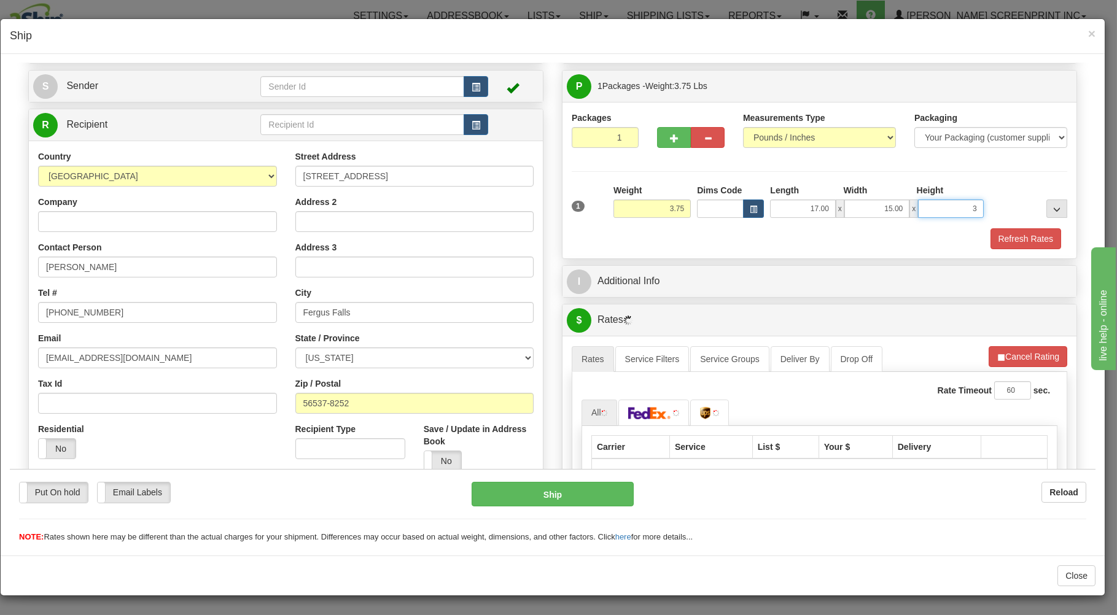
type input "3.80"
type input "3.00"
click at [990, 234] on button "Refresh Rates" at bounding box center [1025, 238] width 71 height 21
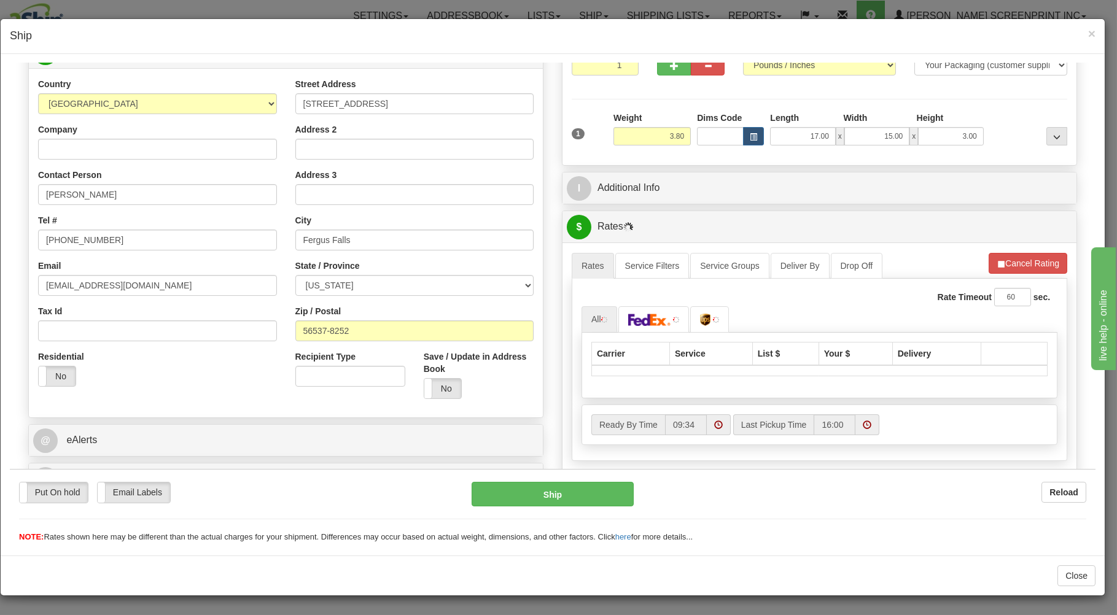
scroll to position [197, 0]
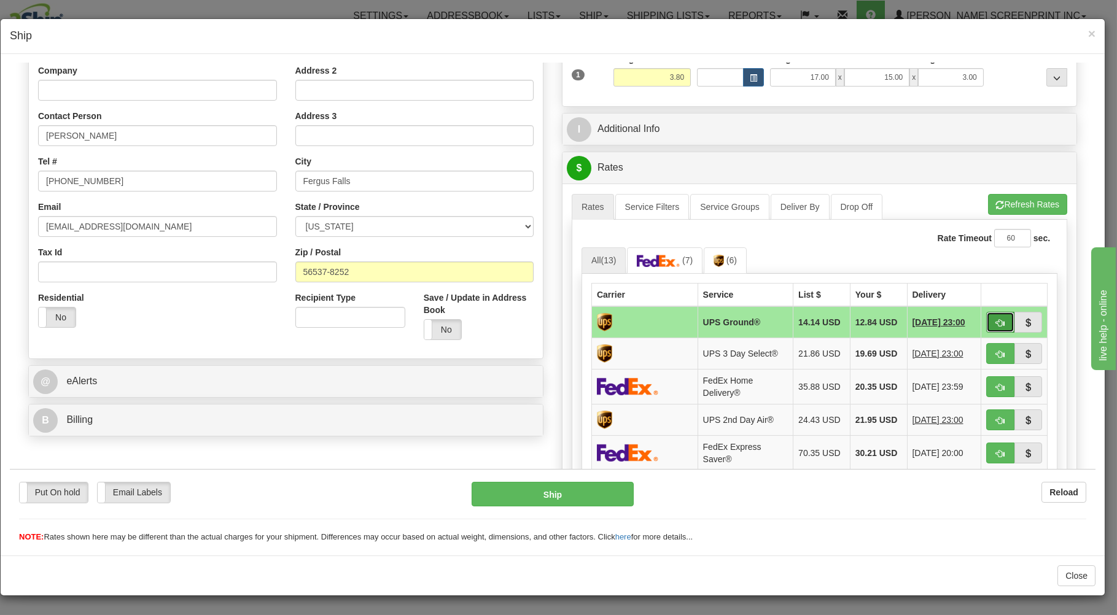
click at [996, 319] on span "button" at bounding box center [1000, 323] width 9 height 8
type input "03"
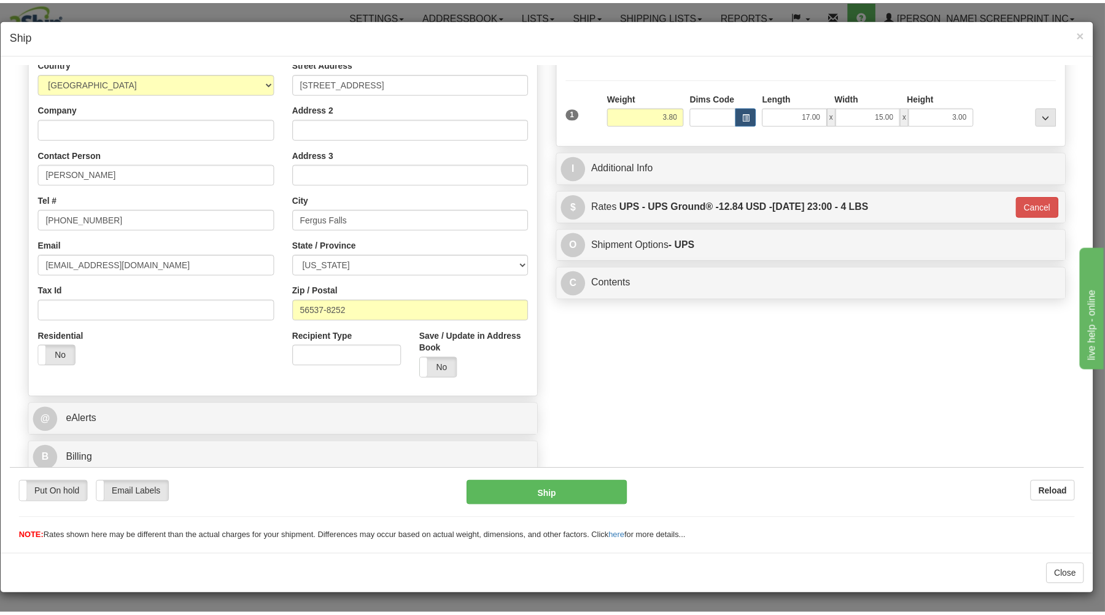
scroll to position [161, 0]
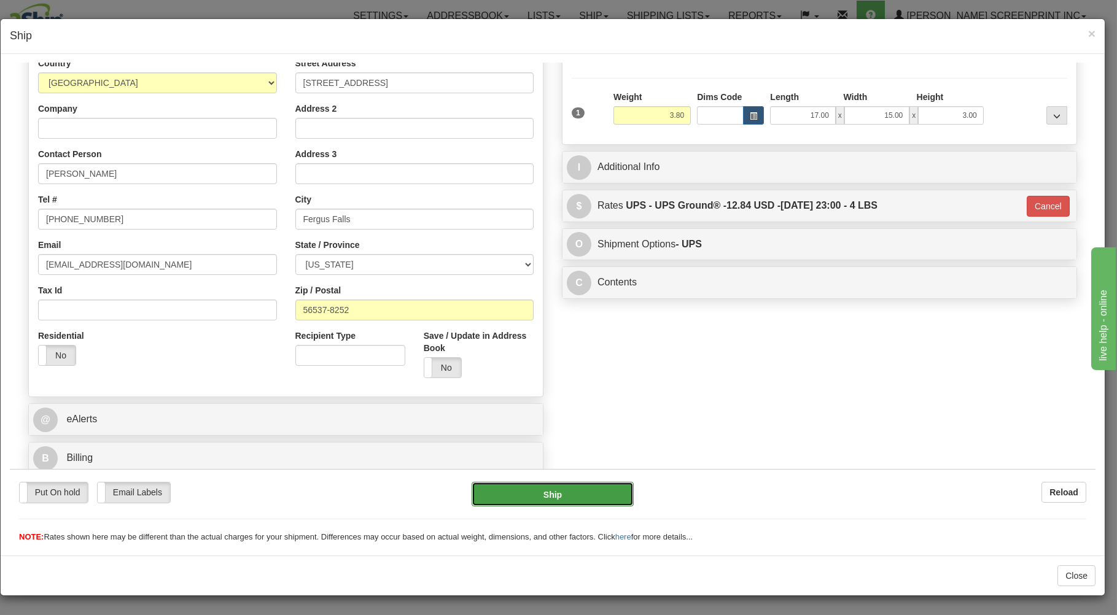
click at [603, 492] on button "Ship" at bounding box center [552, 493] width 163 height 25
type input "3.75"
type input "03"
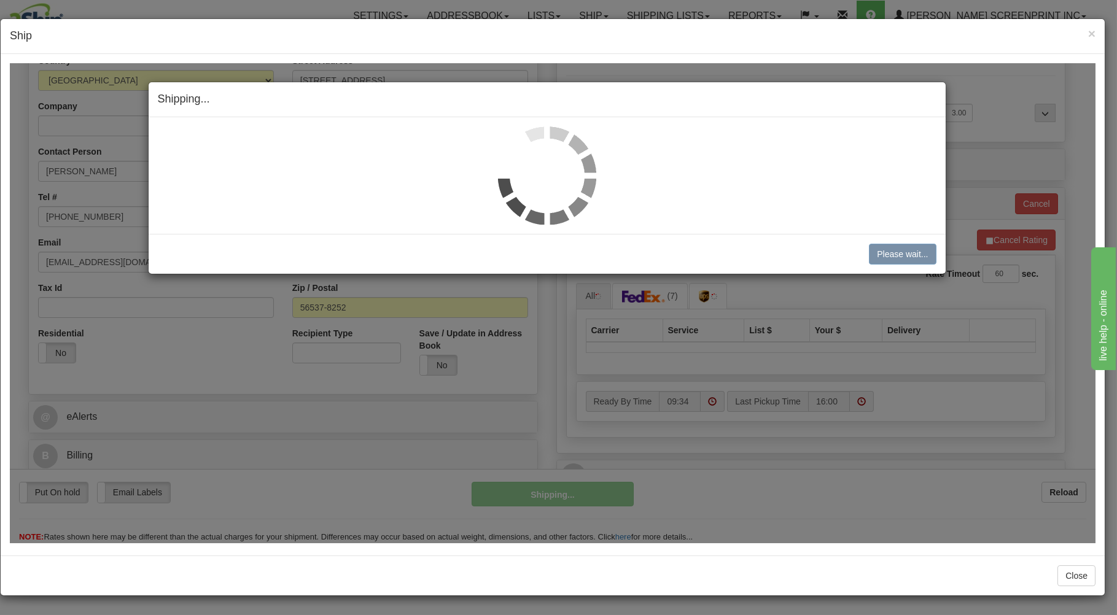
type input "3.80"
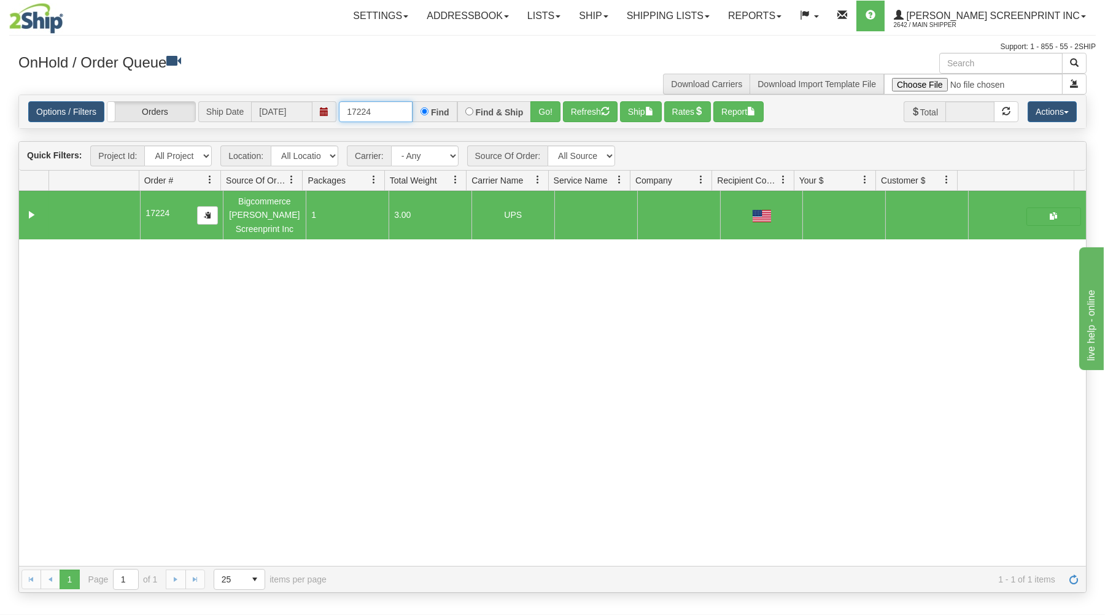
click at [398, 115] on input "17224" at bounding box center [376, 111] width 74 height 21
type input "1"
click at [378, 83] on div "OnHold / Order Queue Download Carriers Download Import Template File" at bounding box center [552, 74] width 1087 height 42
